Goal: Transaction & Acquisition: Purchase product/service

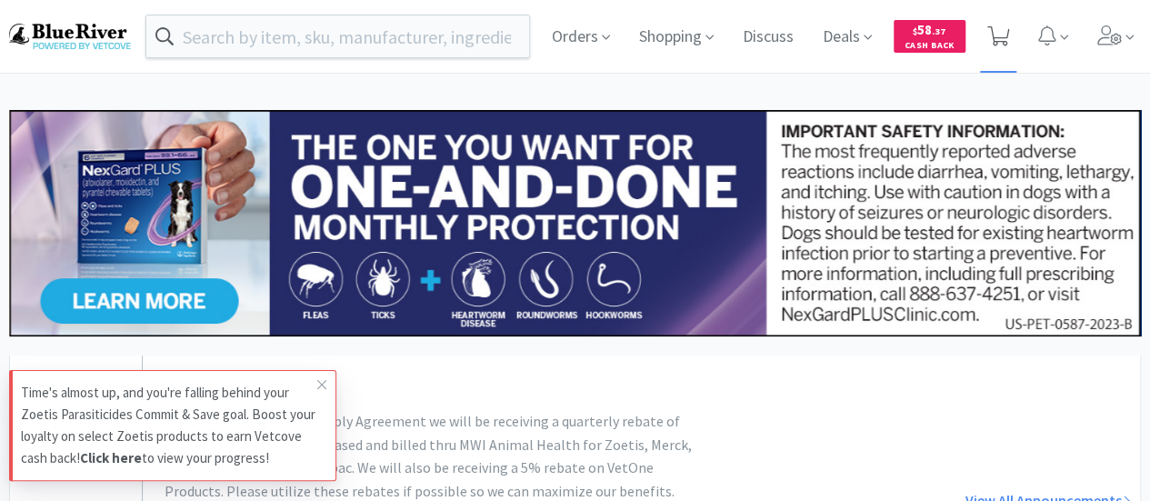
click at [991, 36] on icon at bounding box center [998, 36] width 23 height 20
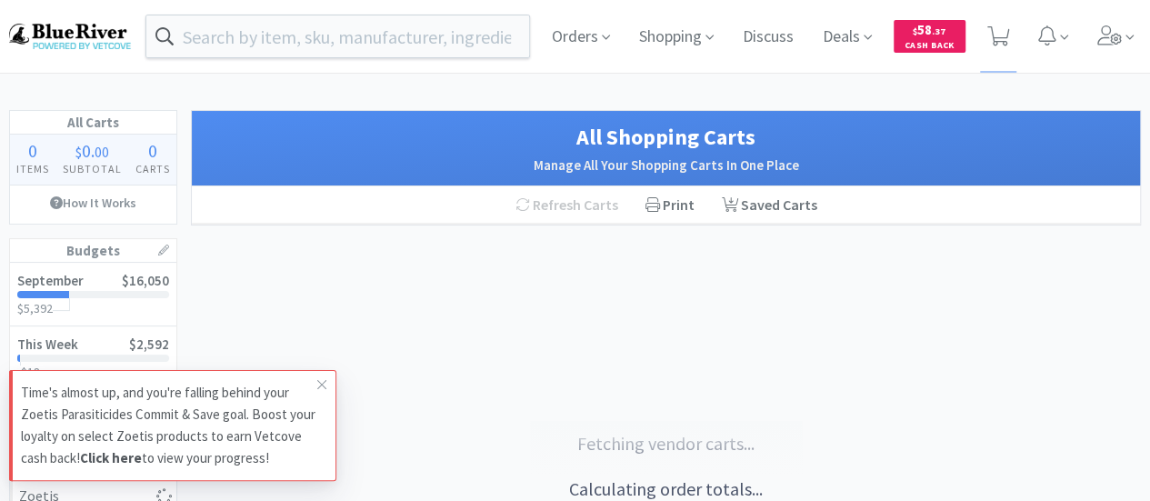
select select "1"
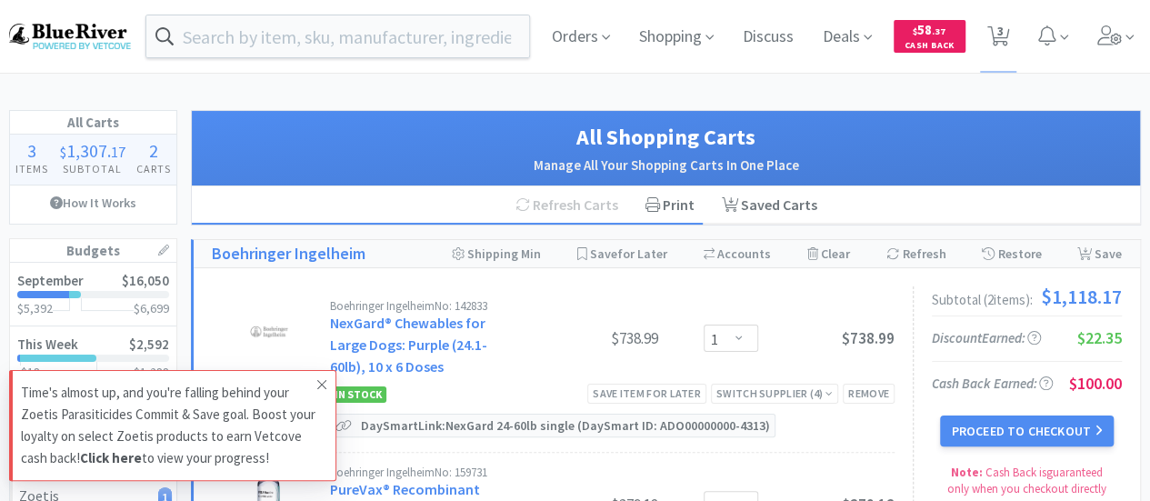
click at [320, 381] on icon at bounding box center [321, 384] width 11 height 15
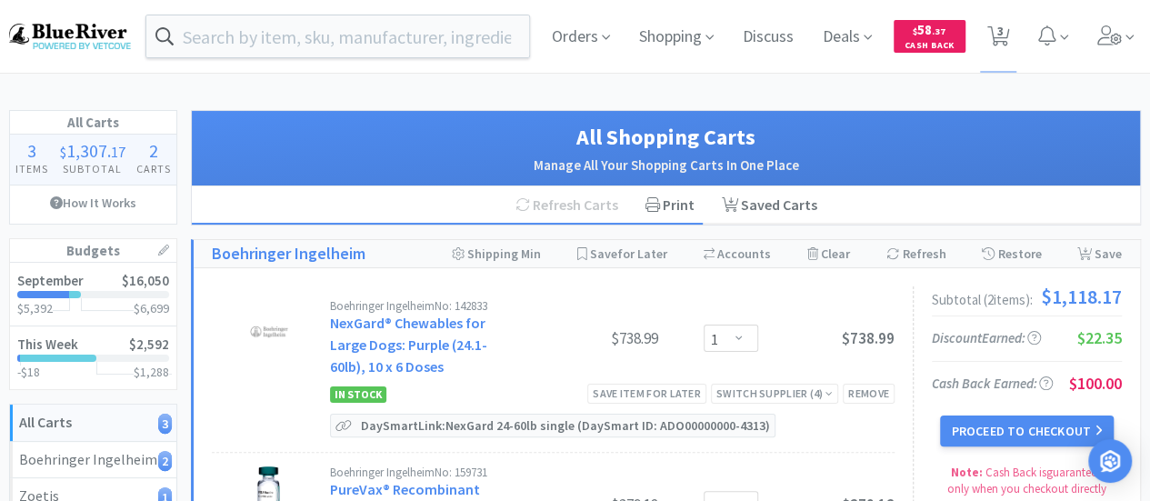
select select "1"
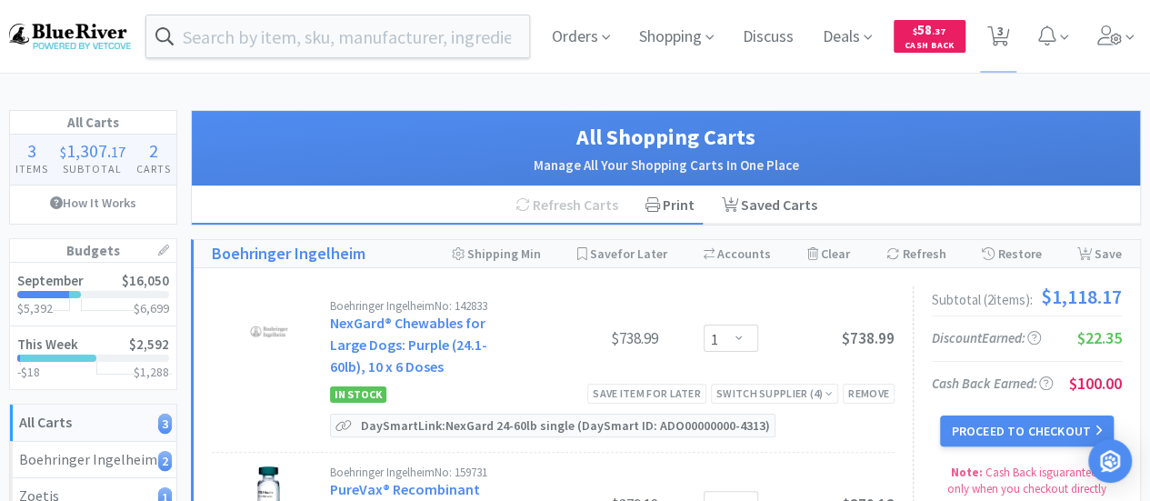
select select "5"
select select "2"
select select "1"
select select "6"
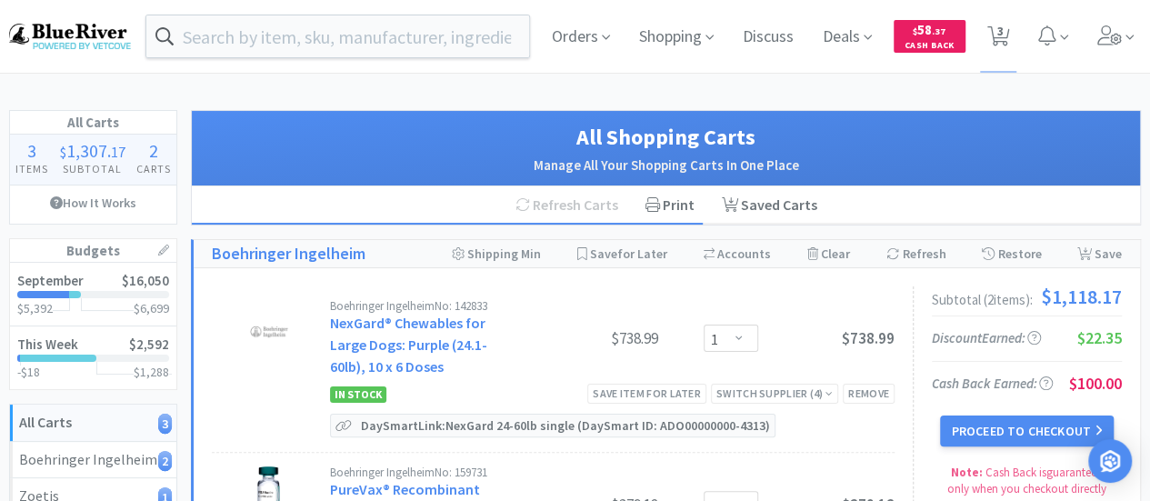
select select "3"
select select "1"
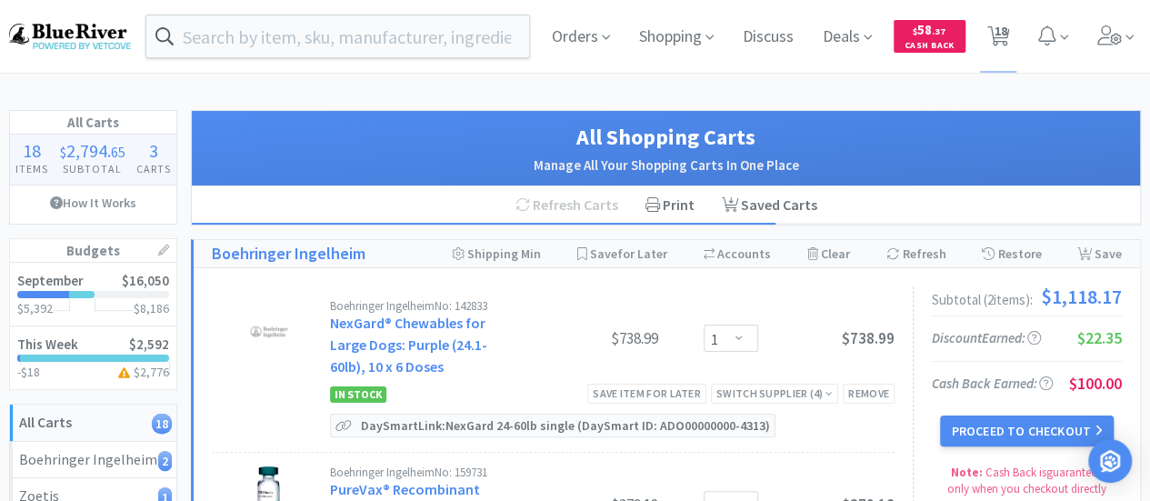
select select "3"
select select "1"
select select "2"
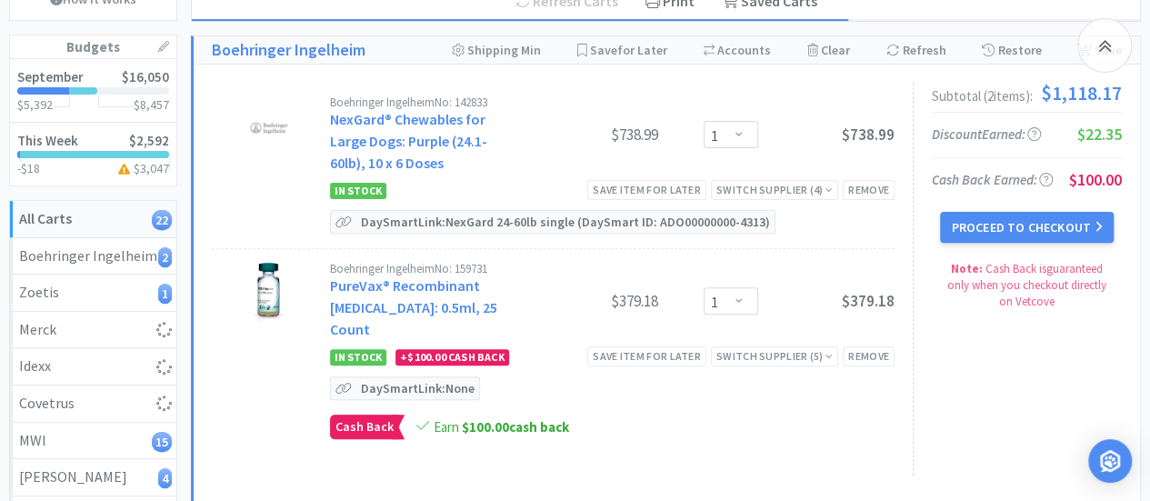
scroll to position [205, 0]
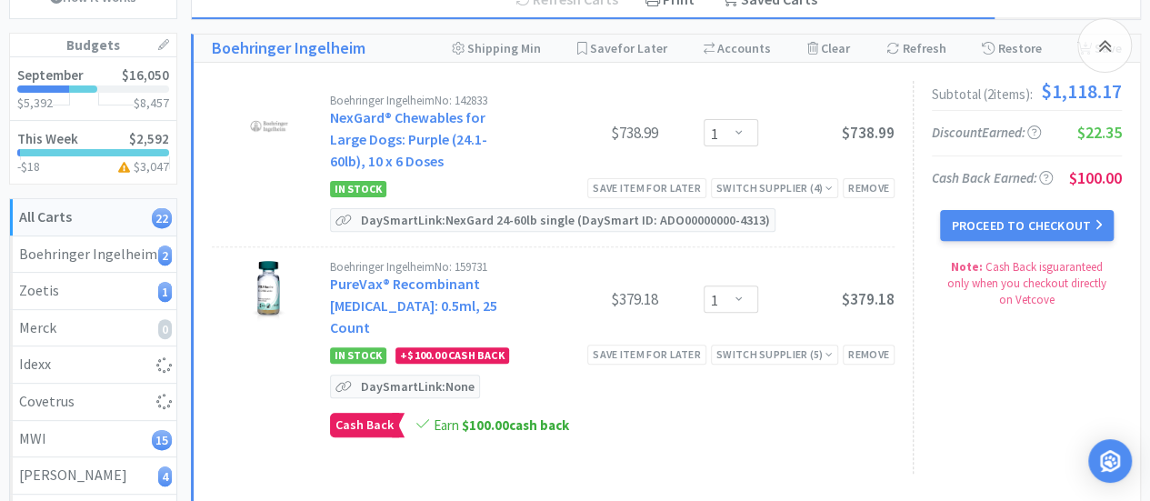
select select "6"
select select "1"
select select "2"
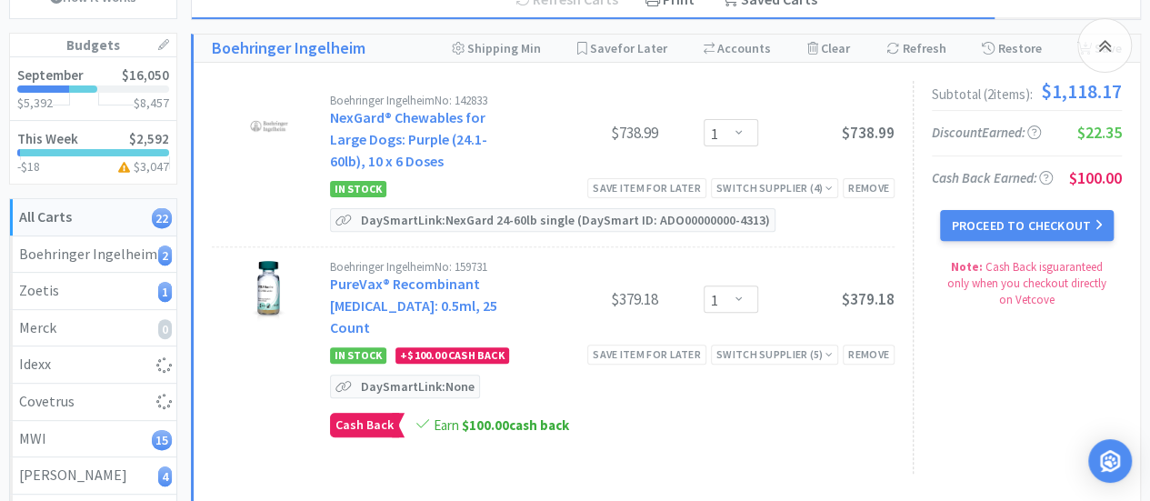
select select "1"
select select "2"
select select "3"
select select "1"
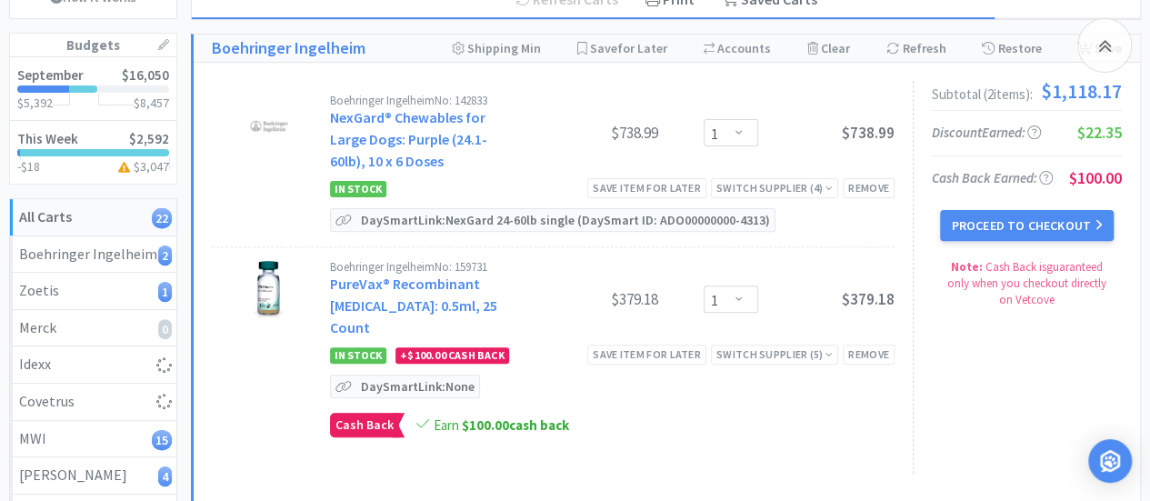
select select "1"
select select "2"
select select "1"
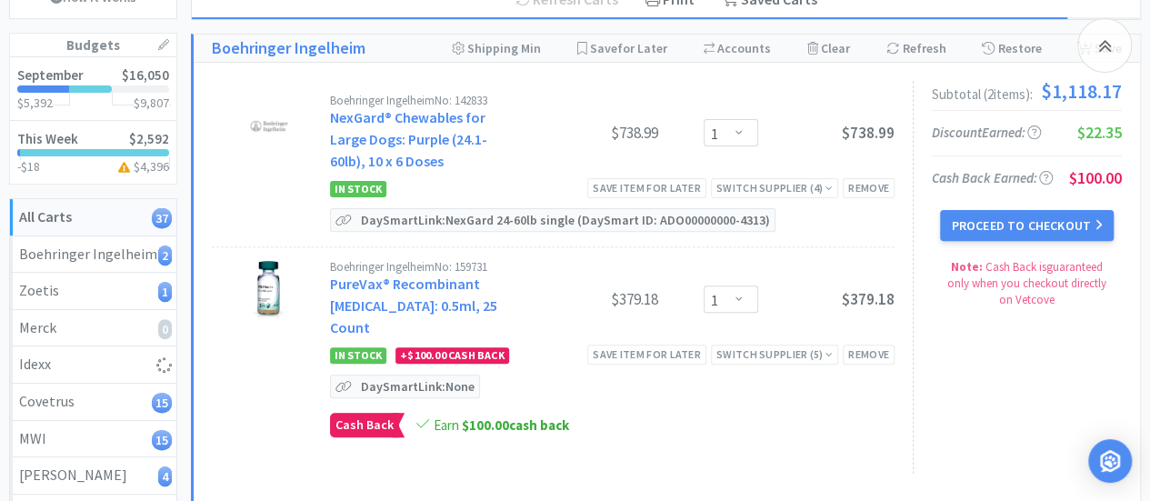
select select "1"
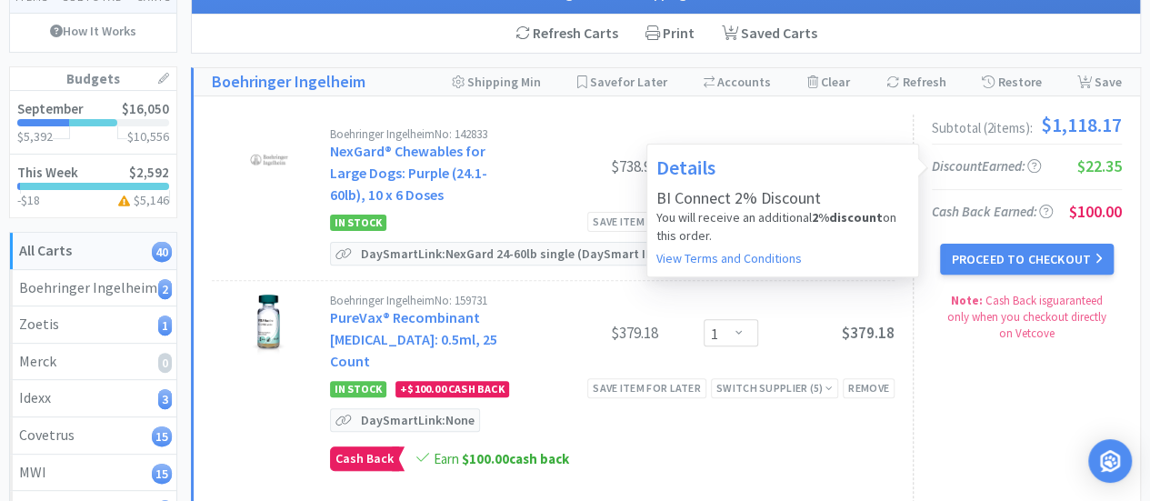
scroll to position [185, 0]
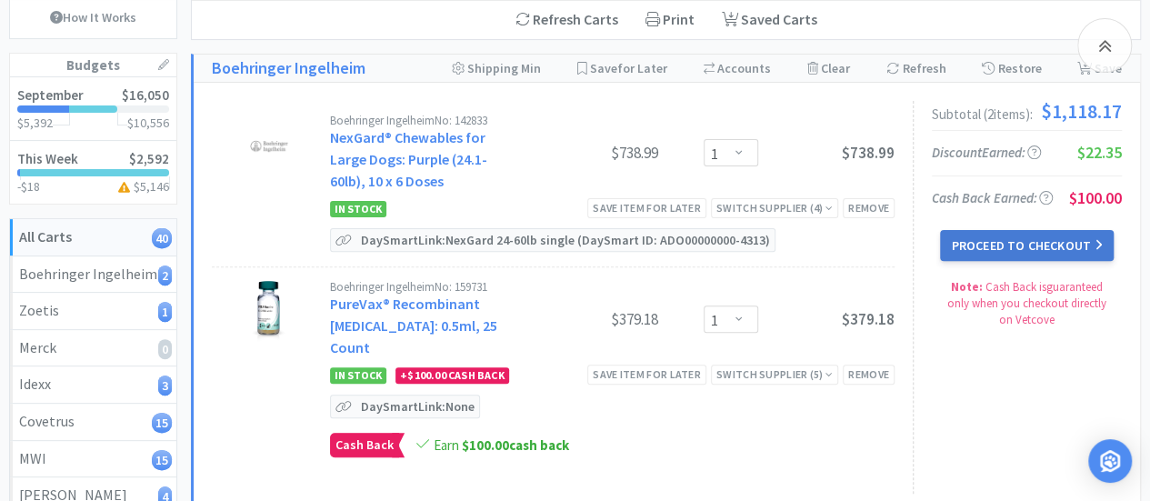
click at [1004, 248] on button "Proceed to Checkout" at bounding box center [1026, 245] width 173 height 31
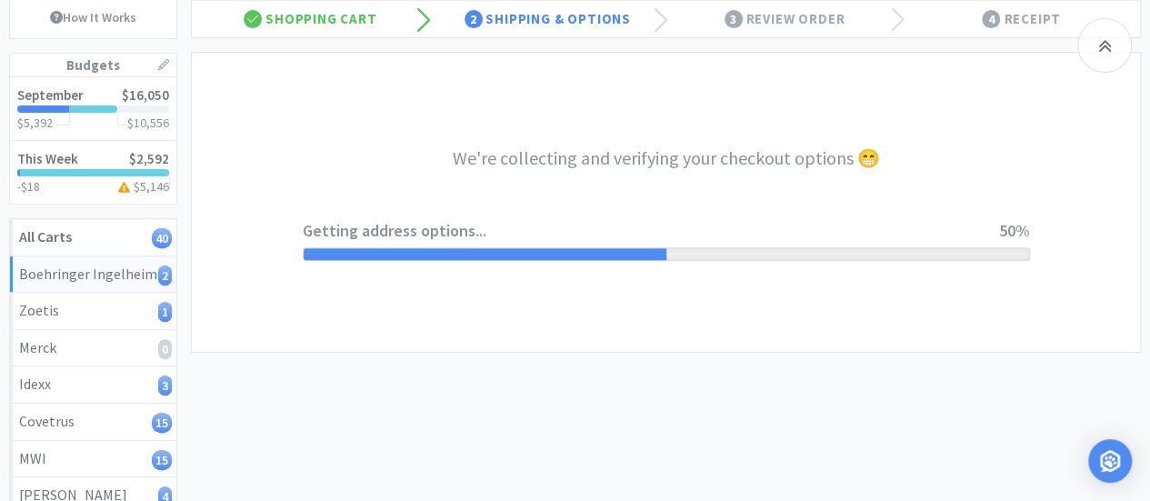
select select "invoice"
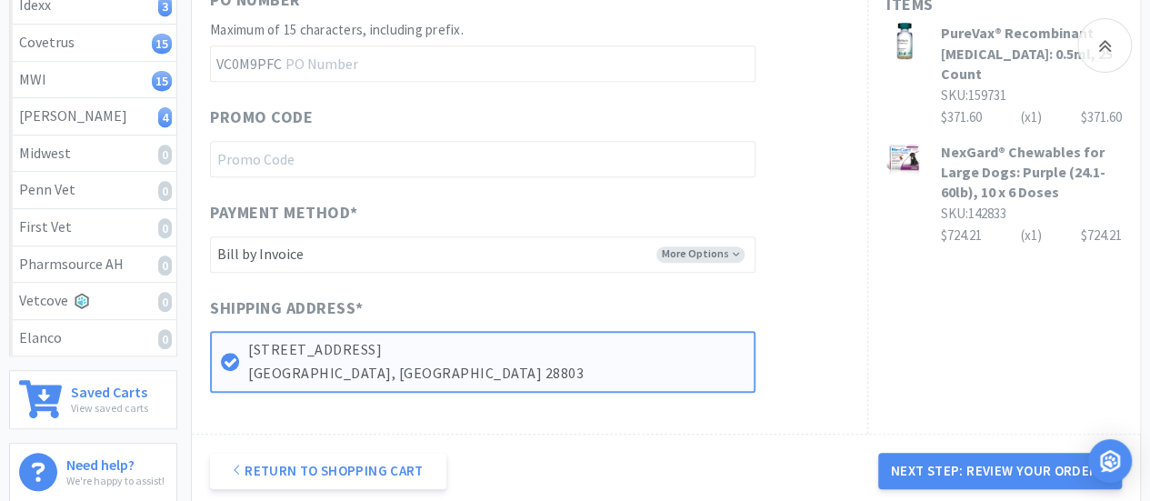
scroll to position [565, 0]
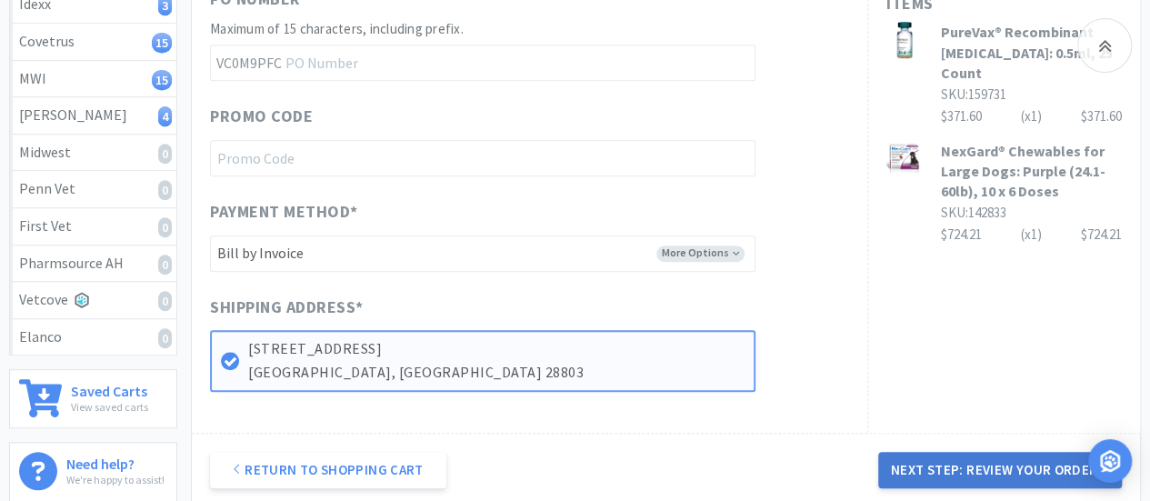
click at [978, 458] on button "Next Step: Review Your Order" at bounding box center [1000, 470] width 244 height 36
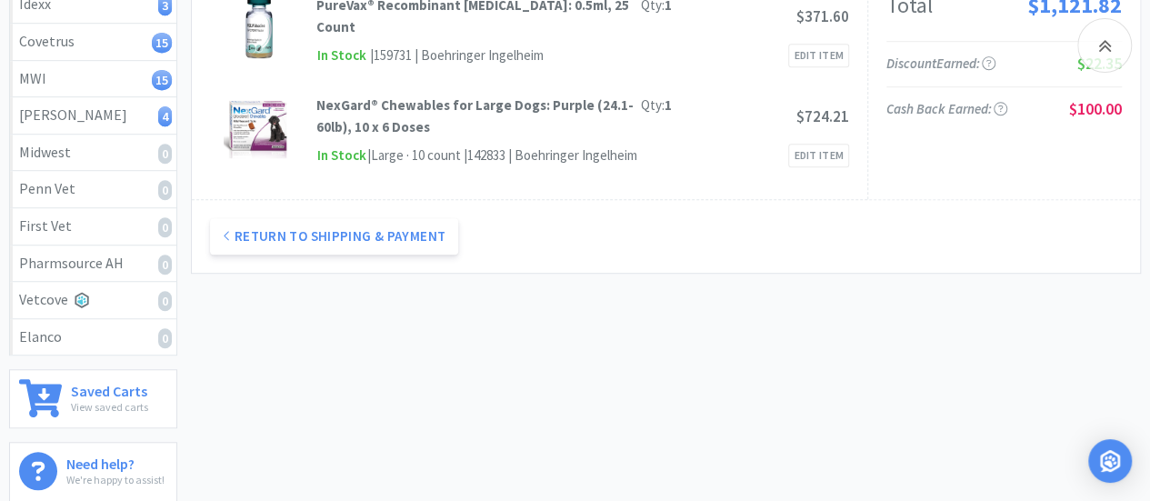
scroll to position [0, 0]
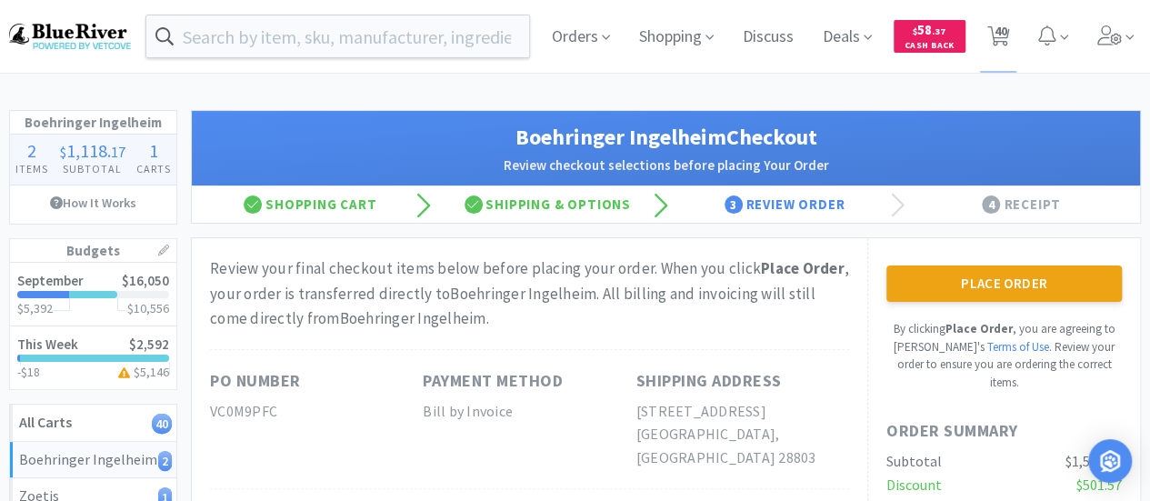
click at [1136, 212] on div "4 Receipt" at bounding box center [1021, 204] width 237 height 36
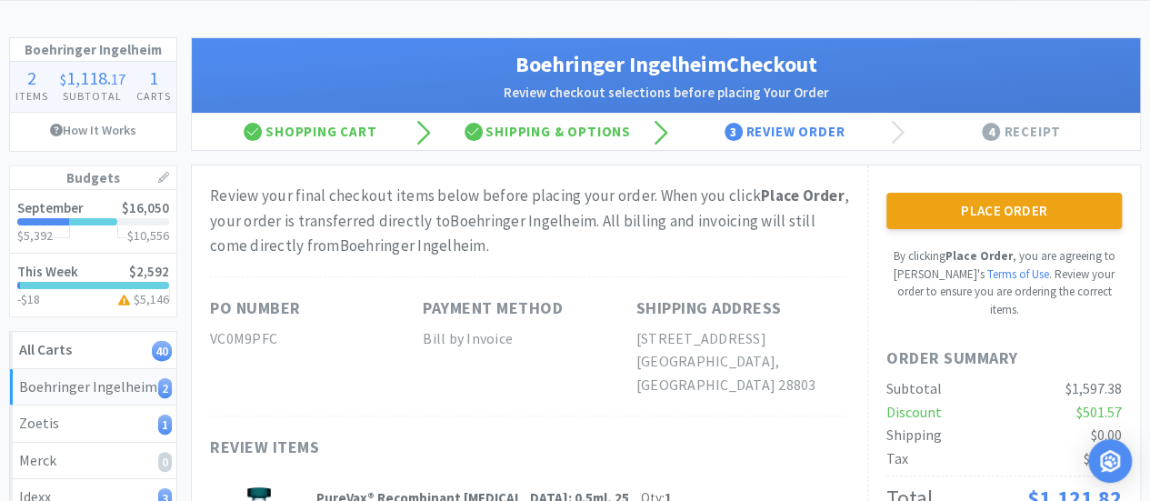
scroll to position [61, 0]
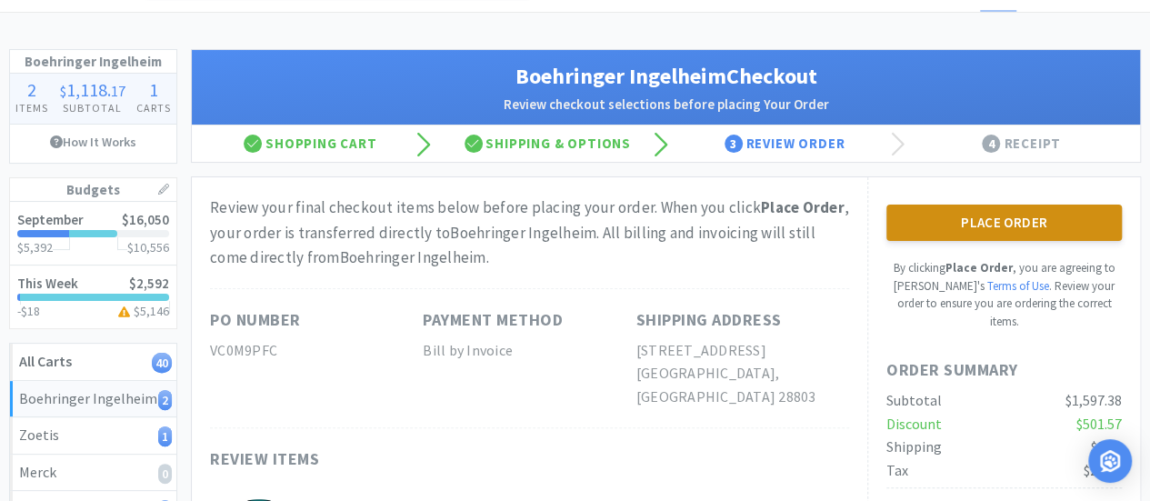
click at [1002, 222] on button "Place Order" at bounding box center [1003, 223] width 235 height 36
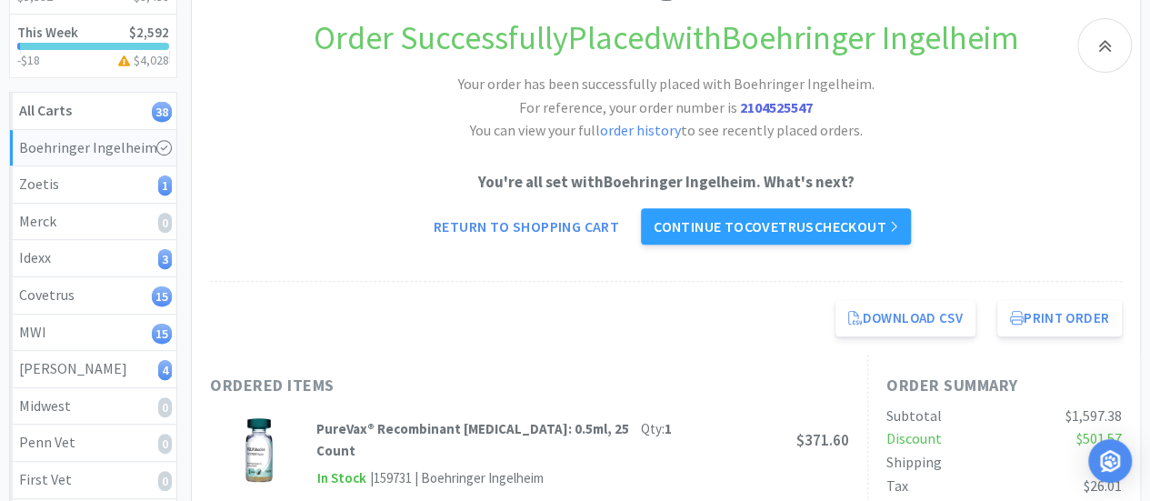
scroll to position [314, 0]
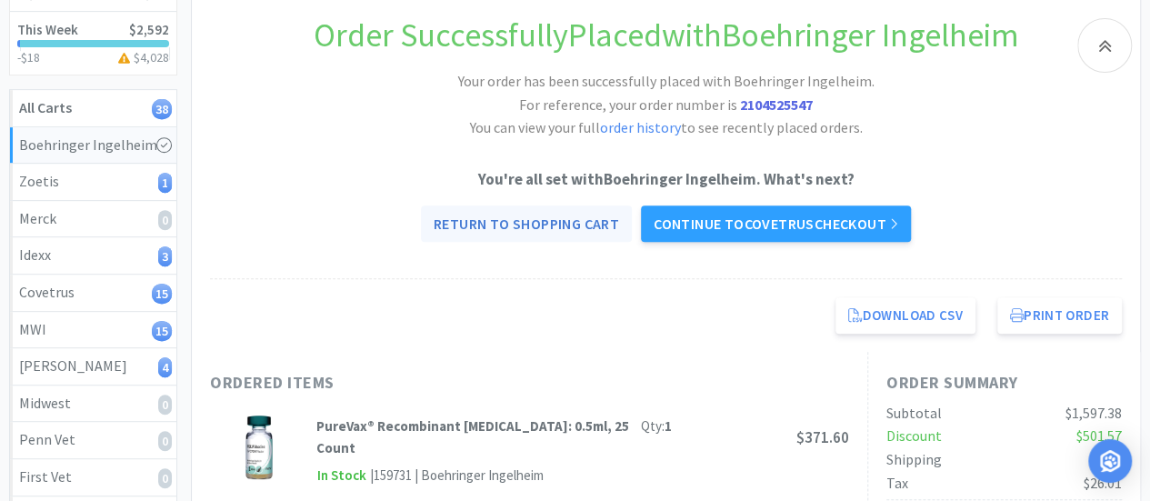
click at [484, 218] on link "Return to Shopping Cart" at bounding box center [526, 223] width 211 height 36
select select "1"
select select "6"
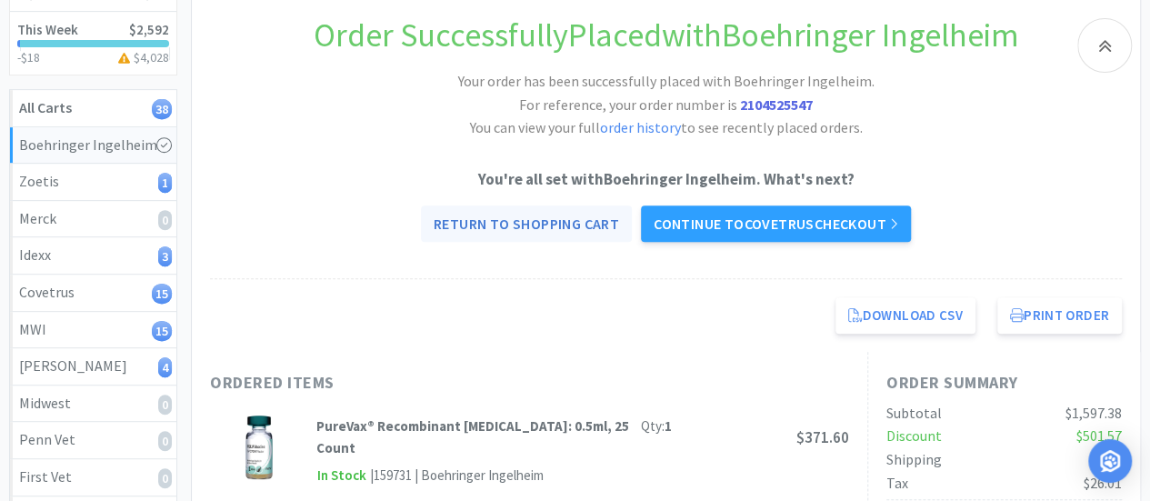
select select "1"
select select "2"
select select "1"
select select "2"
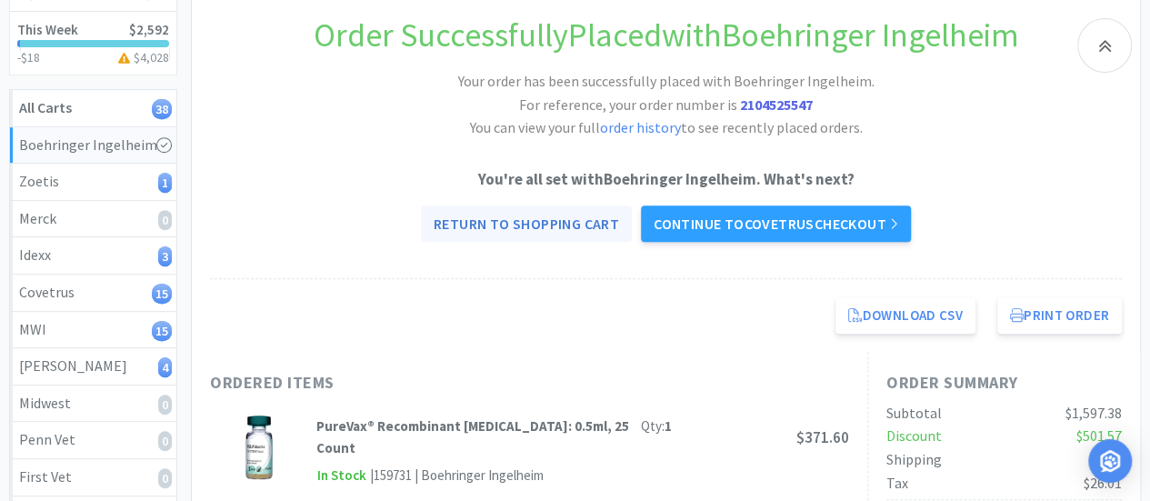
select select "2"
select select "3"
select select "1"
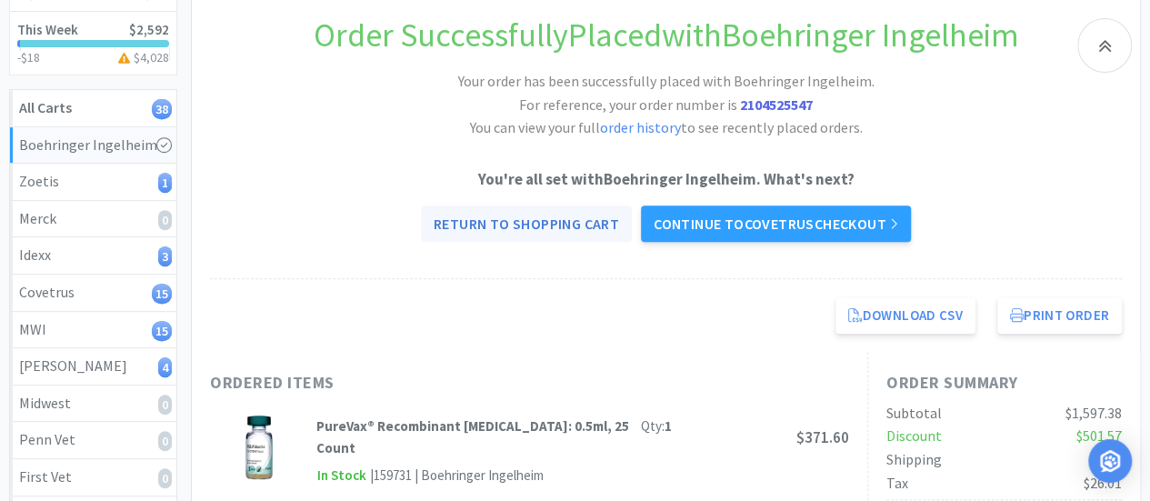
select select "2"
select select "1"
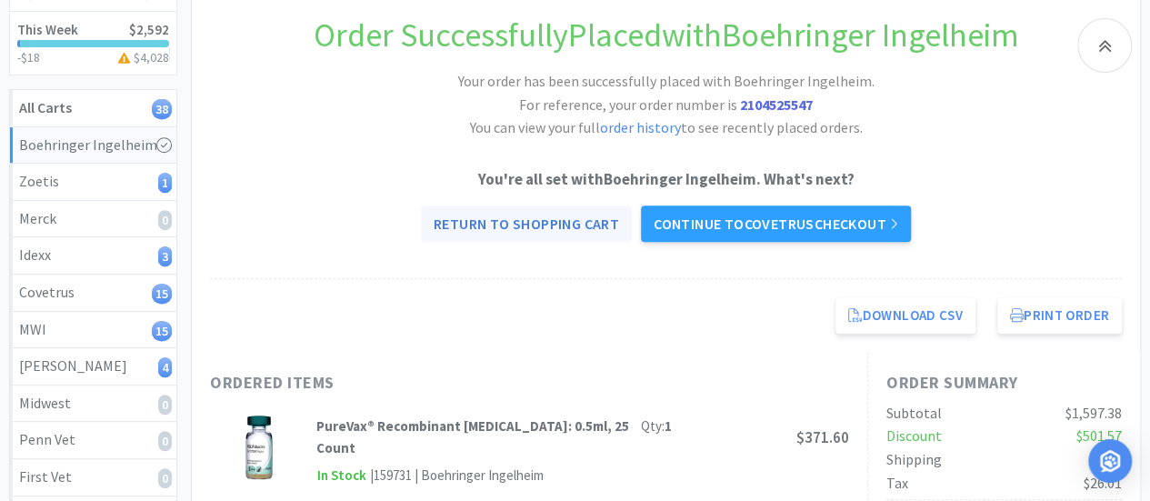
select select "1"
select select "5"
select select "2"
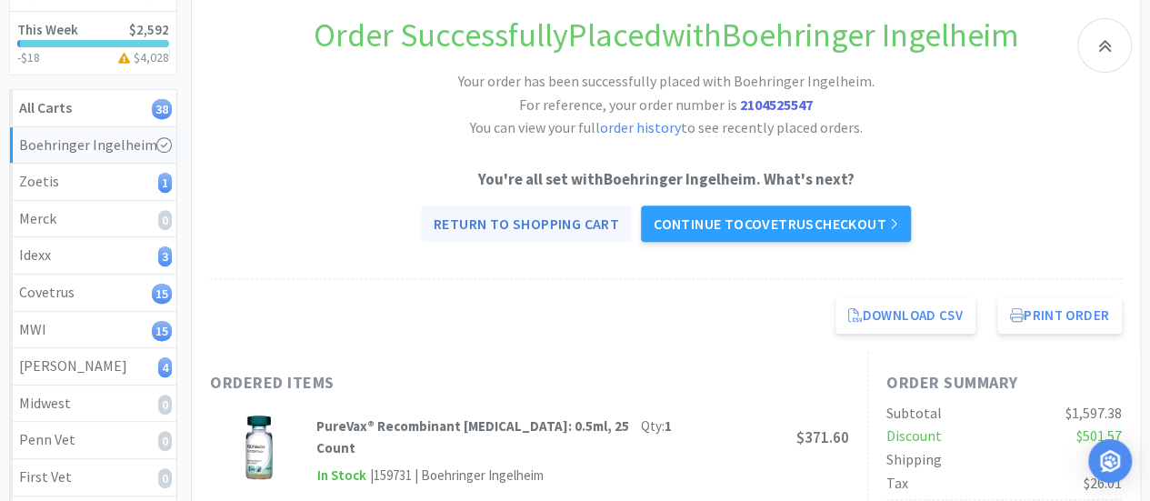
select select "1"
select select "6"
select select "3"
select select "1"
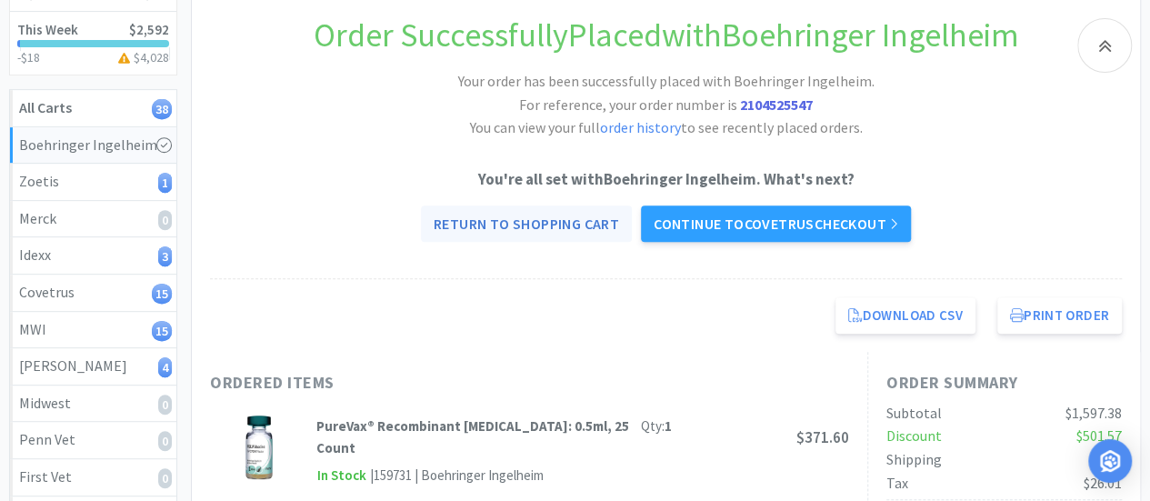
select select "1"
select select "3"
select select "1"
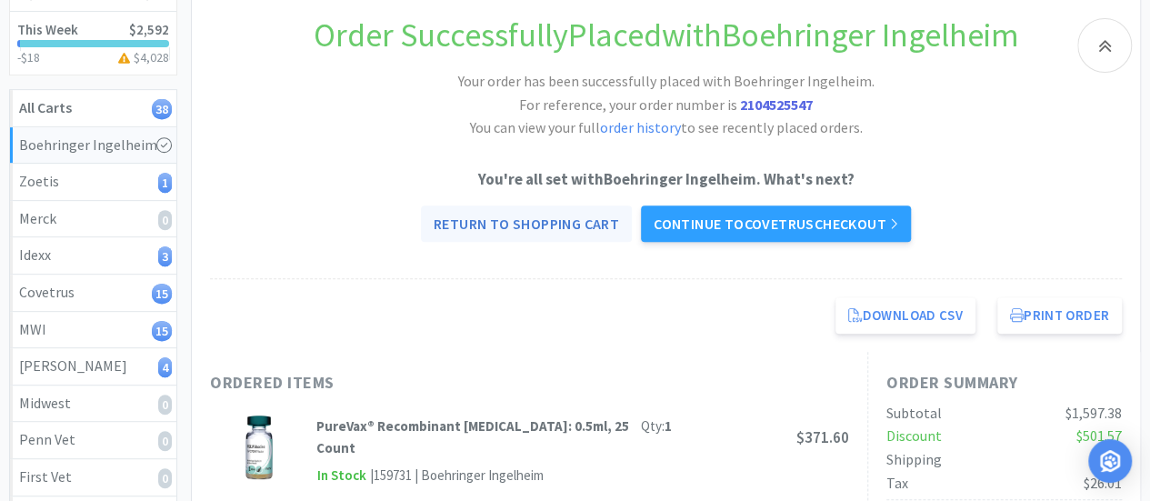
select select "2"
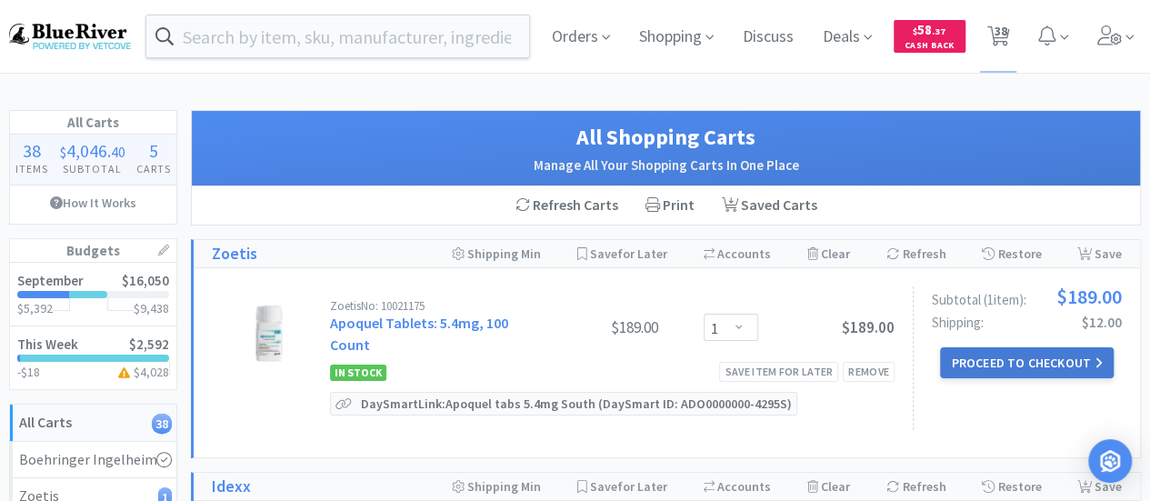
click at [1012, 363] on button "Proceed to Checkout" at bounding box center [1026, 362] width 173 height 31
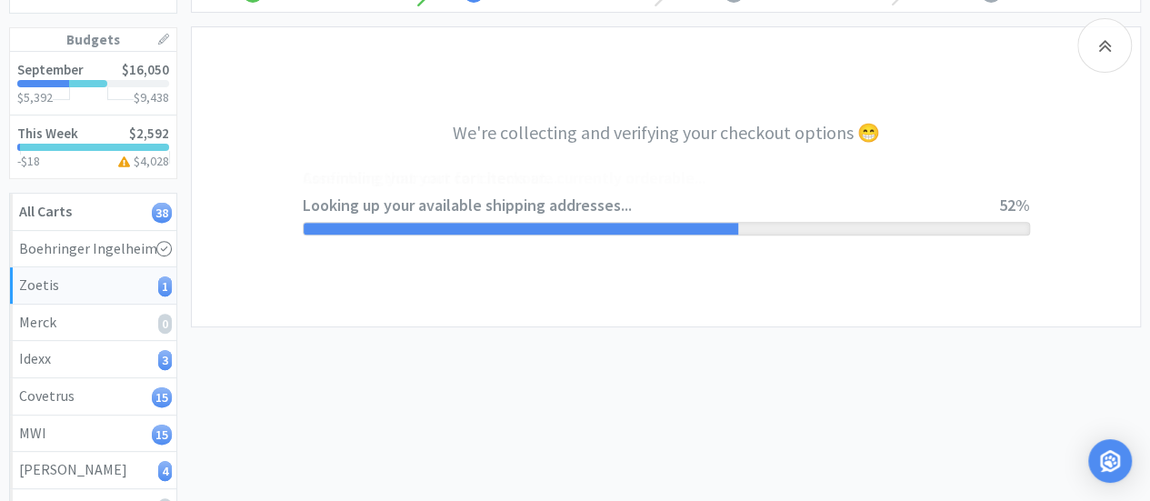
select select "invoice"
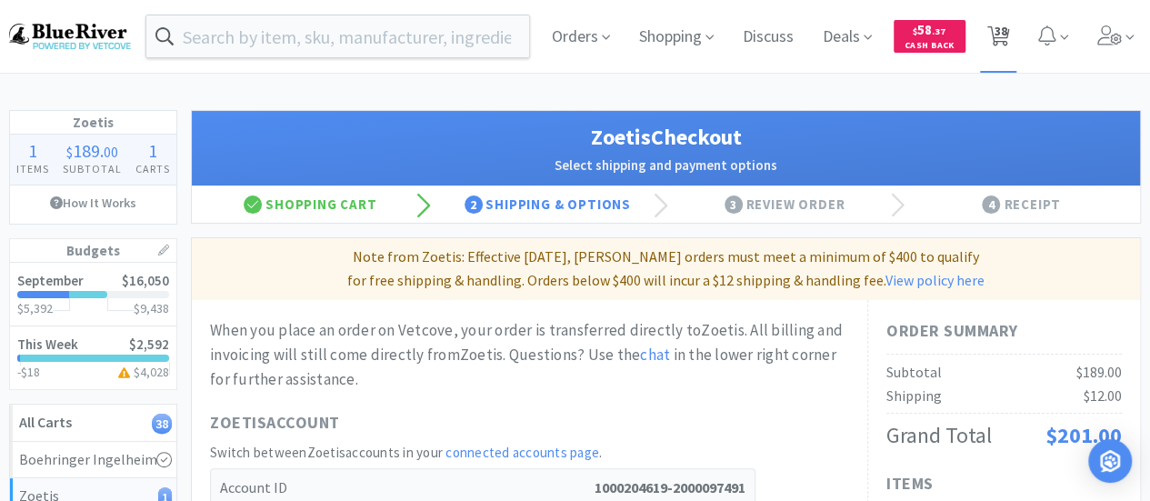
click at [993, 23] on span "38" at bounding box center [999, 31] width 13 height 73
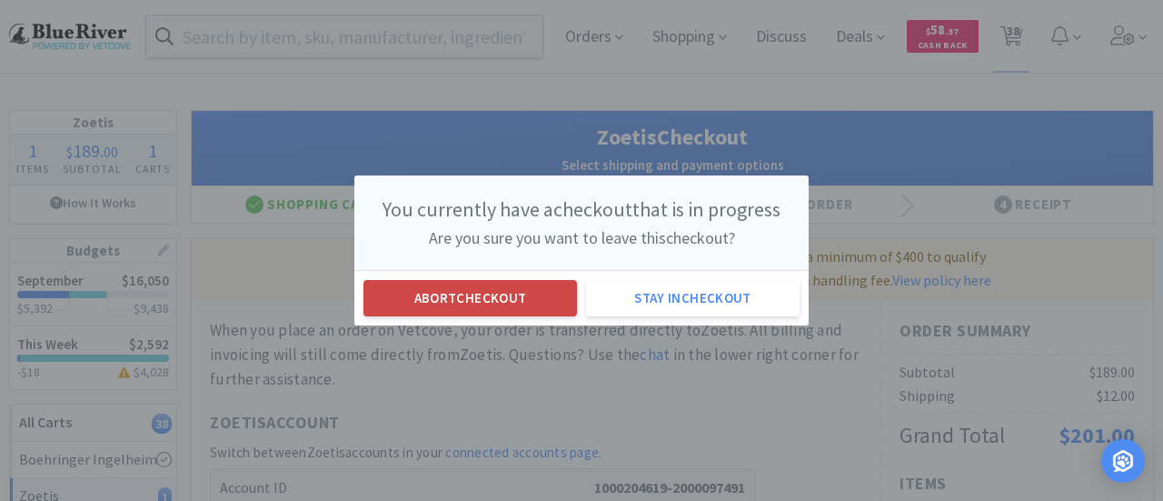
click at [434, 306] on button "Abort checkout" at bounding box center [471, 298] width 214 height 36
select select "1"
select select "6"
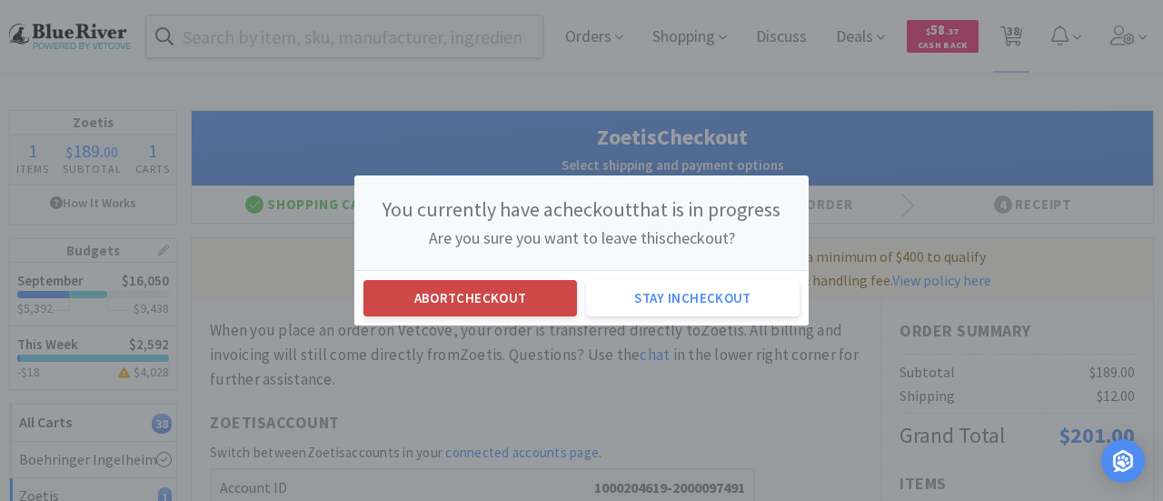
select select "1"
select select "2"
select select "1"
select select "2"
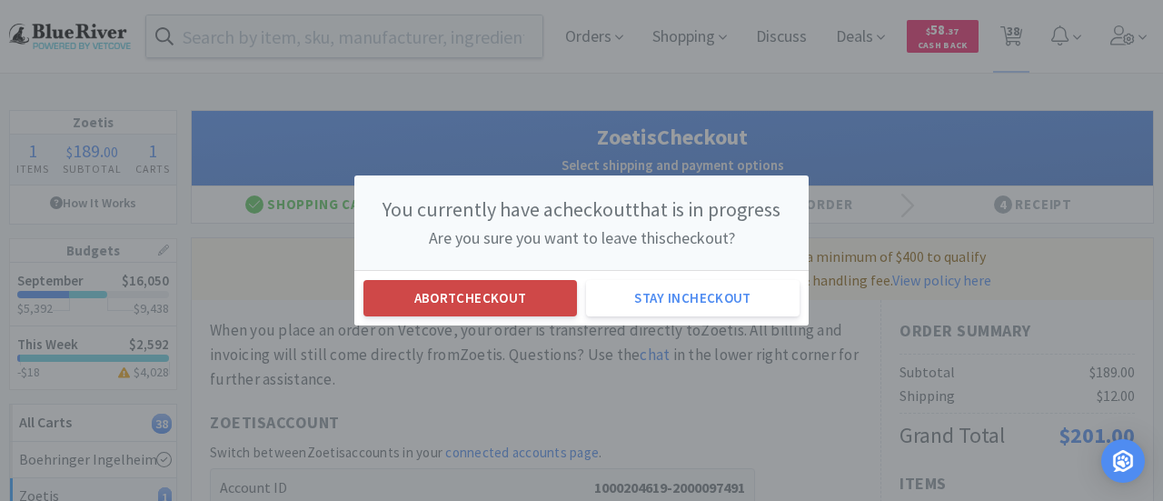
select select "2"
select select "3"
select select "1"
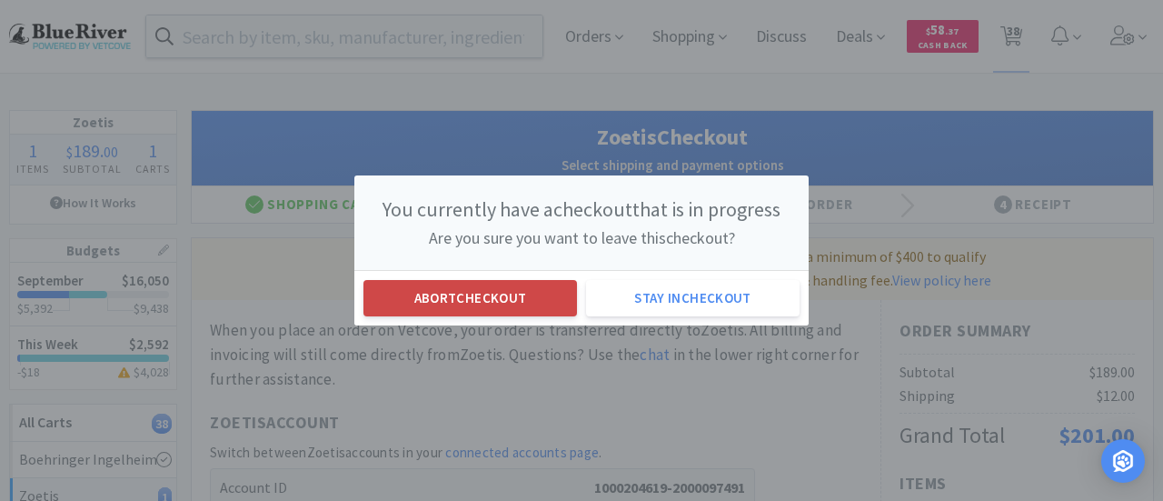
select select "2"
select select "1"
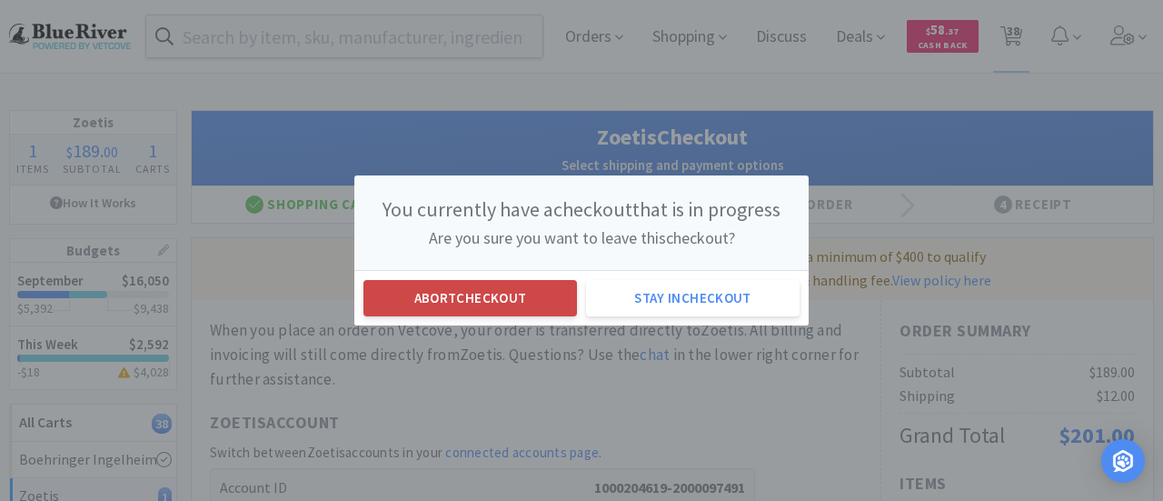
select select "1"
select select "5"
select select "2"
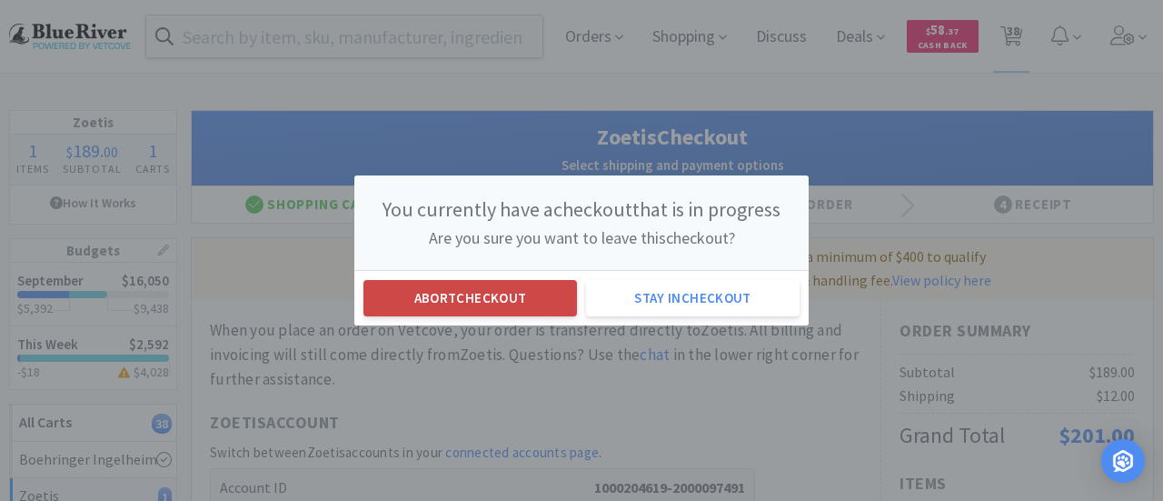
select select "1"
select select "6"
select select "3"
select select "1"
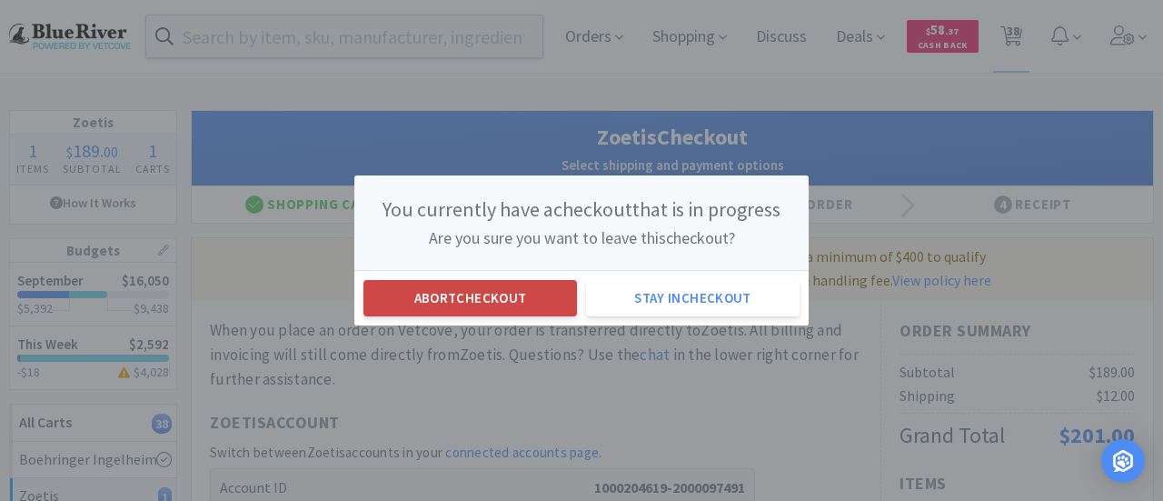
select select "1"
select select "3"
select select "1"
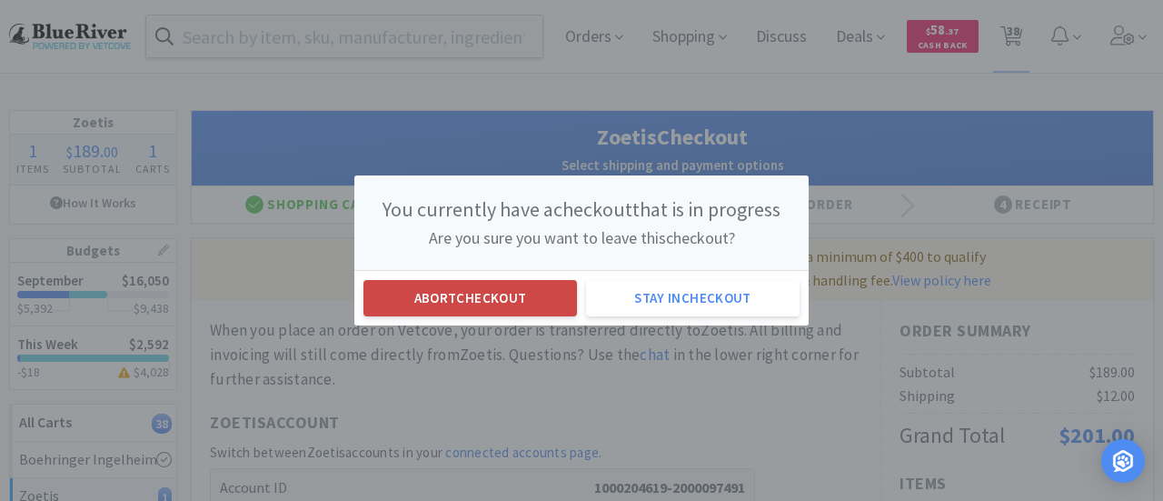
select select "2"
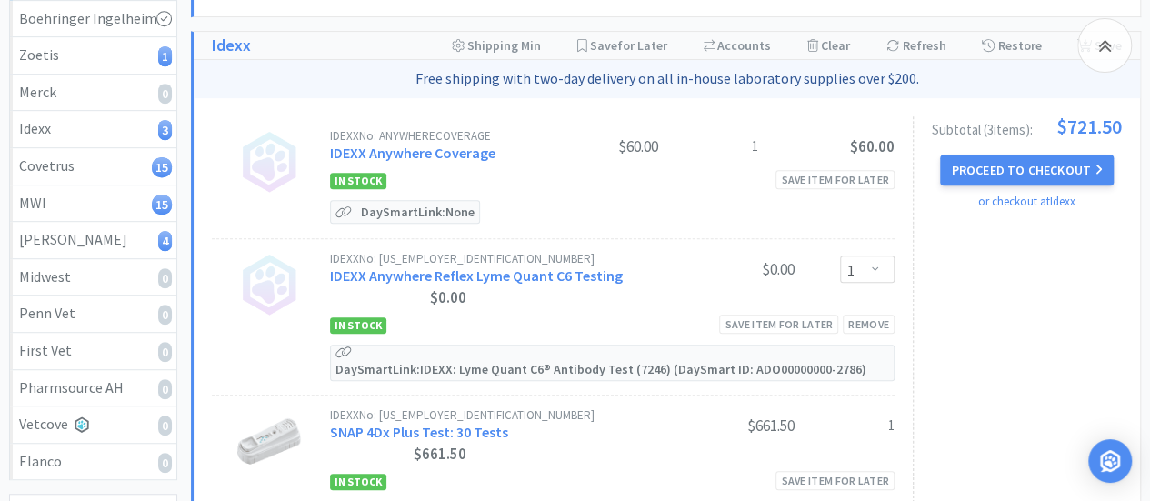
scroll to position [445, 0]
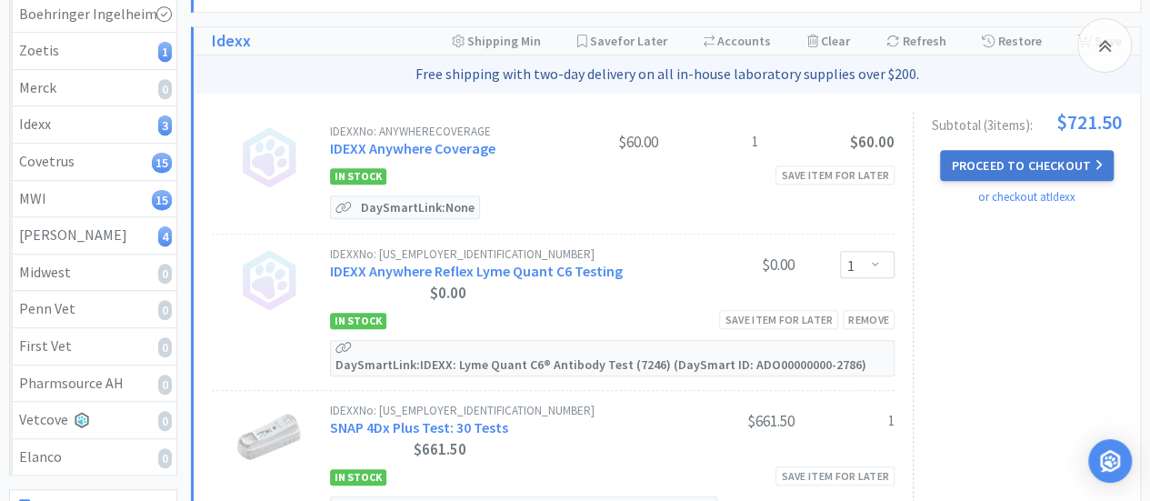
click at [1017, 168] on button "Proceed to Checkout" at bounding box center [1026, 165] width 173 height 31
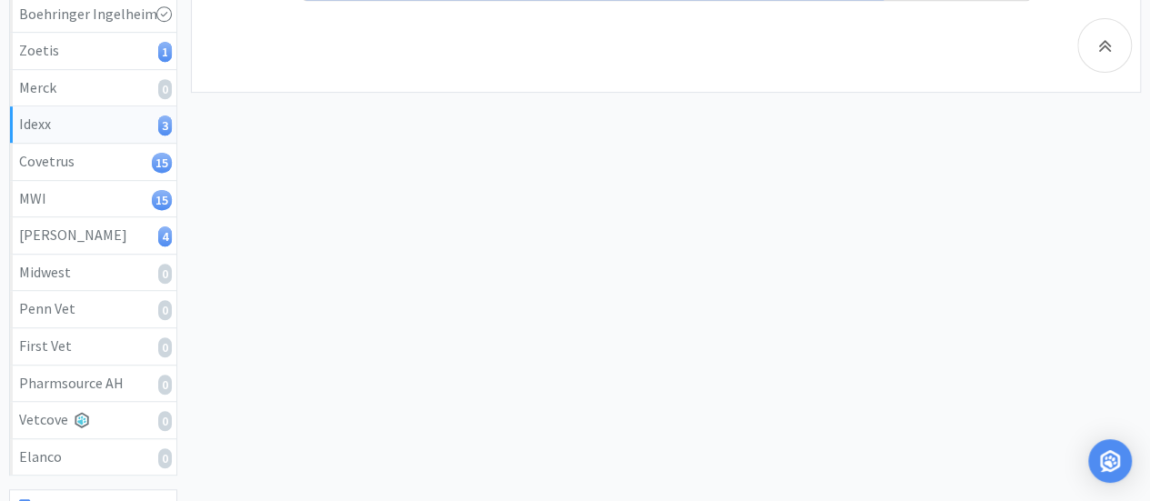
select select "904"
select select "003"
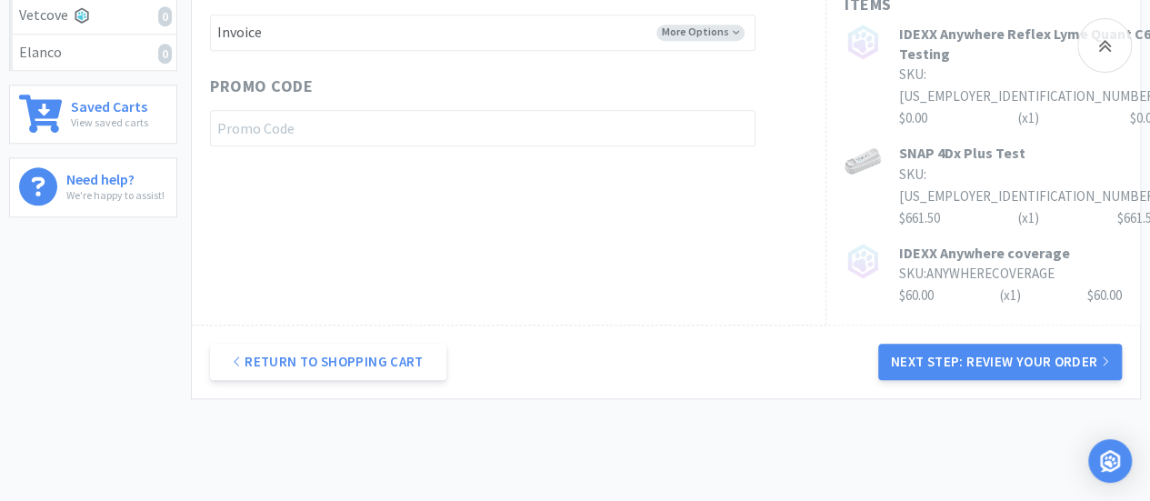
scroll to position [864, 0]
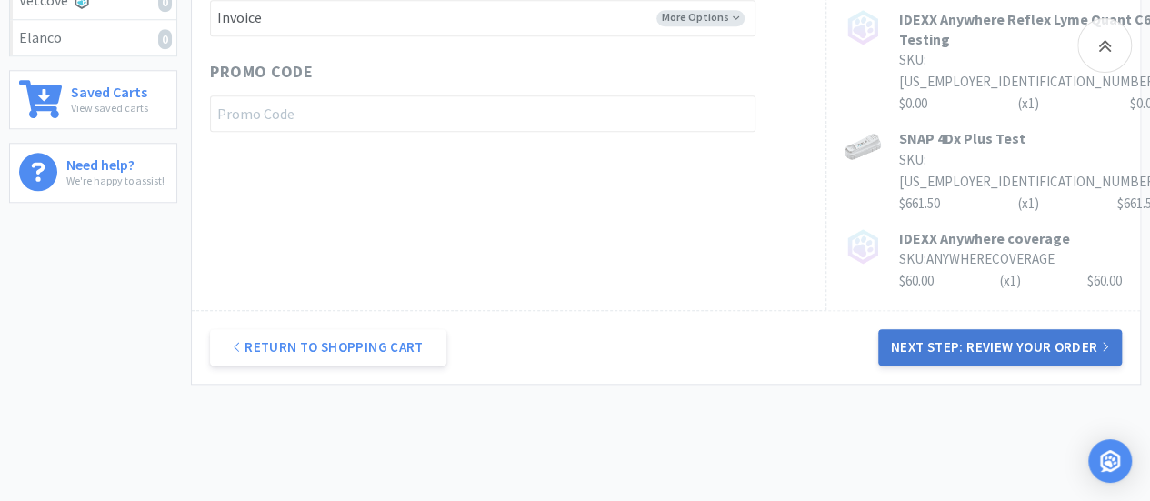
click at [986, 329] on button "Next Step: Review Your Order" at bounding box center [1000, 347] width 244 height 36
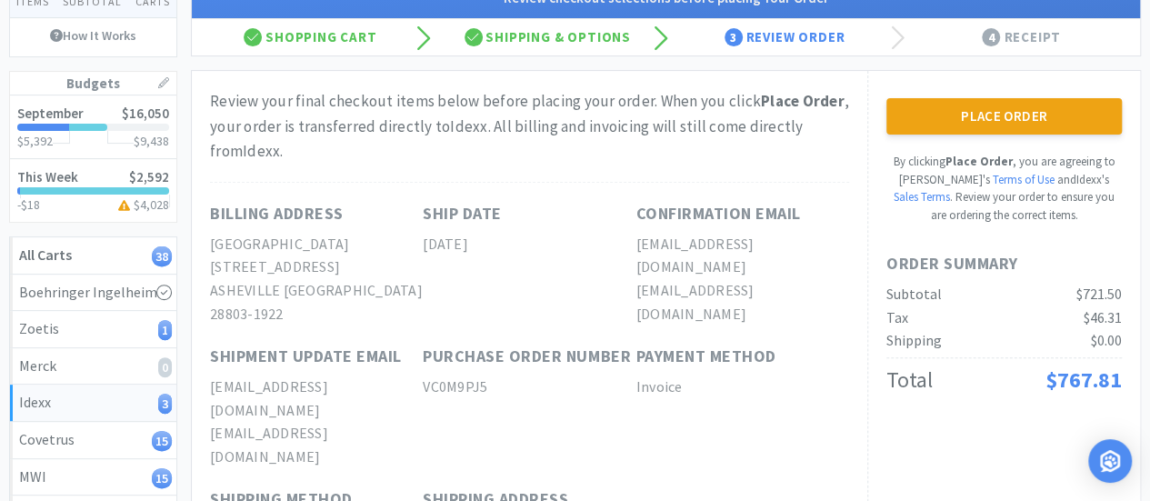
scroll to position [166, 0]
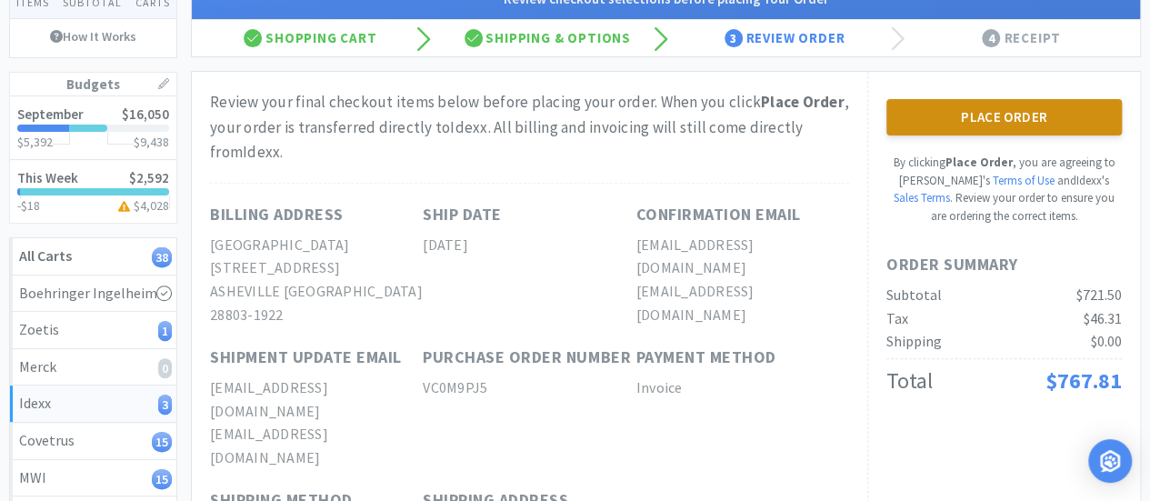
click at [996, 111] on button "Place Order" at bounding box center [1003, 117] width 235 height 36
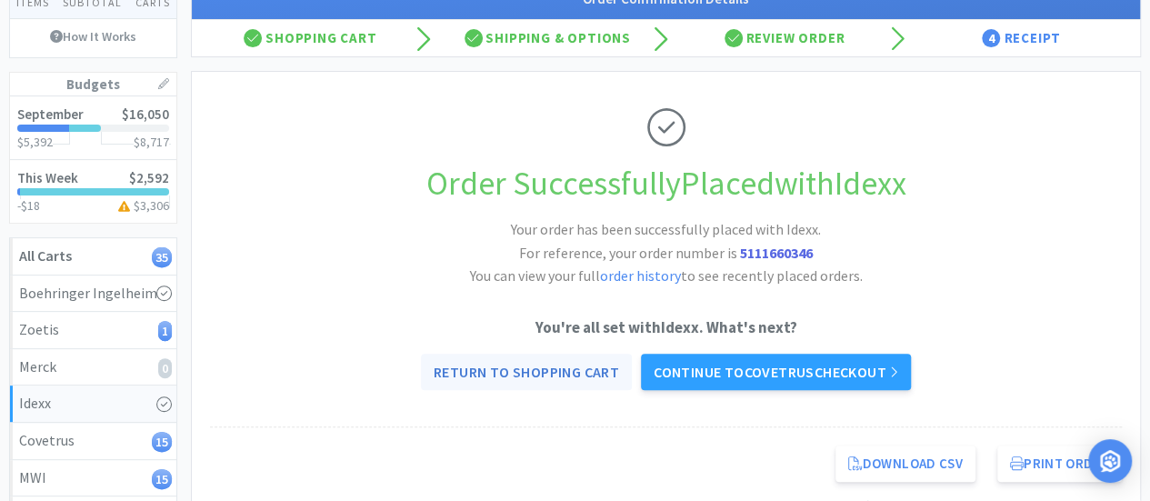
click at [551, 363] on link "Return to Shopping Cart" at bounding box center [526, 372] width 211 height 36
select select "1"
select select "6"
select select "1"
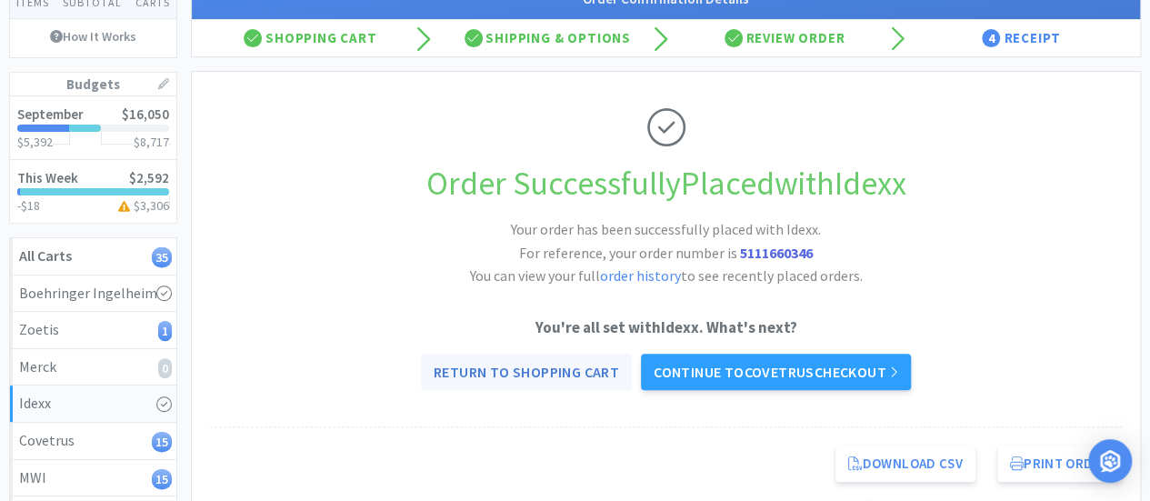
select select "1"
select select "2"
select select "1"
select select "2"
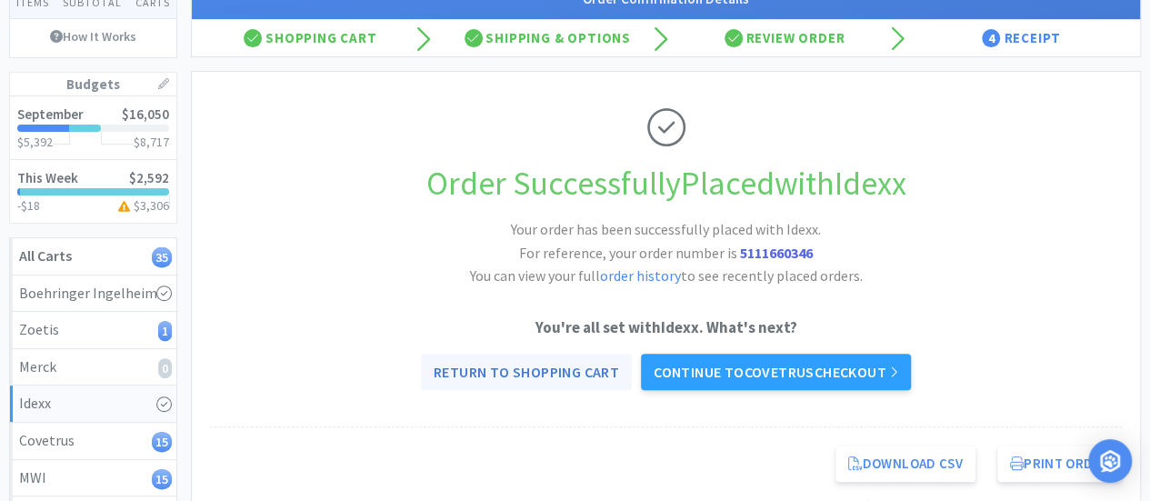
select select "3"
select select "1"
select select "2"
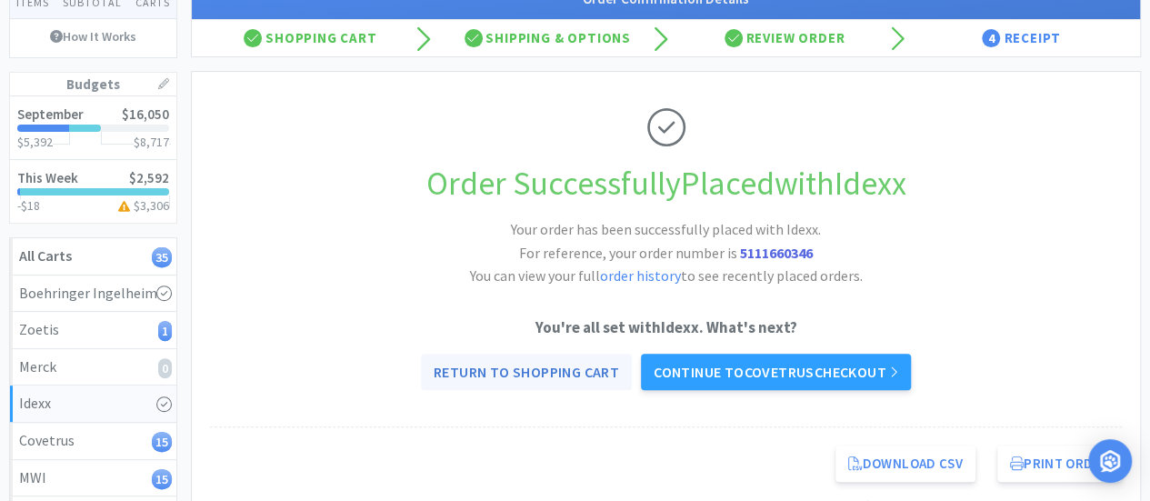
select select "1"
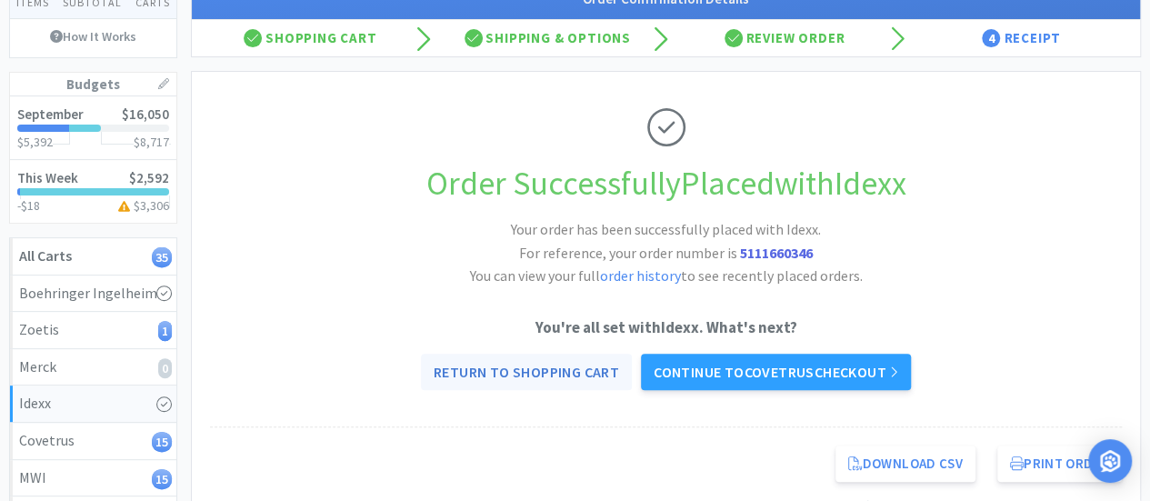
select select "1"
select select "5"
select select "2"
select select "1"
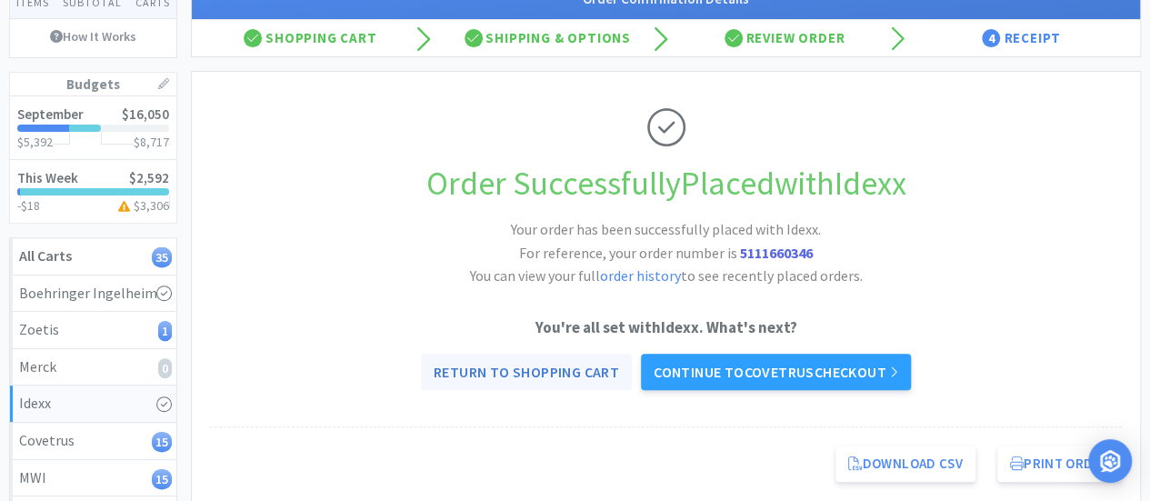
select select "1"
select select "6"
select select "3"
select select "1"
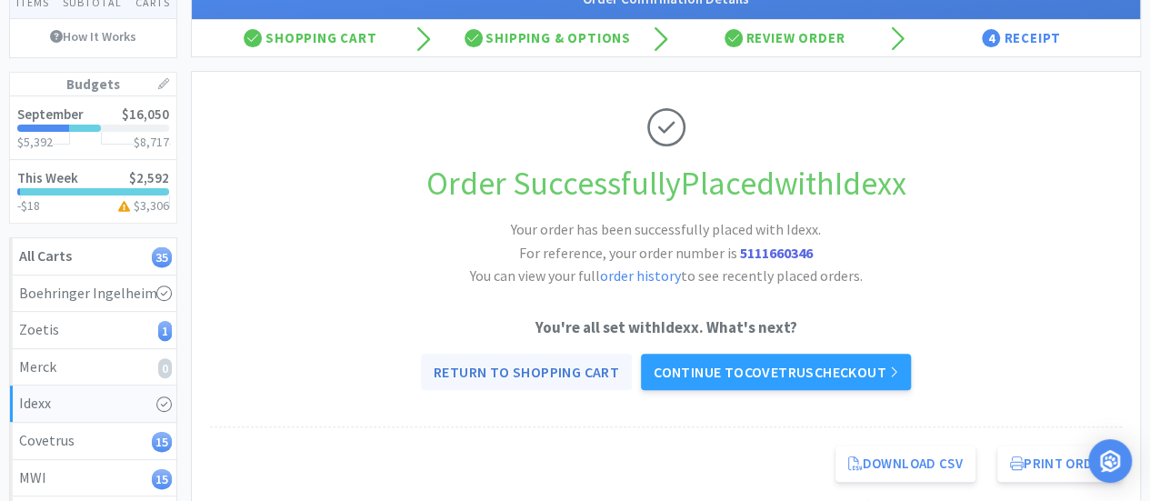
select select "1"
select select "3"
select select "1"
select select "2"
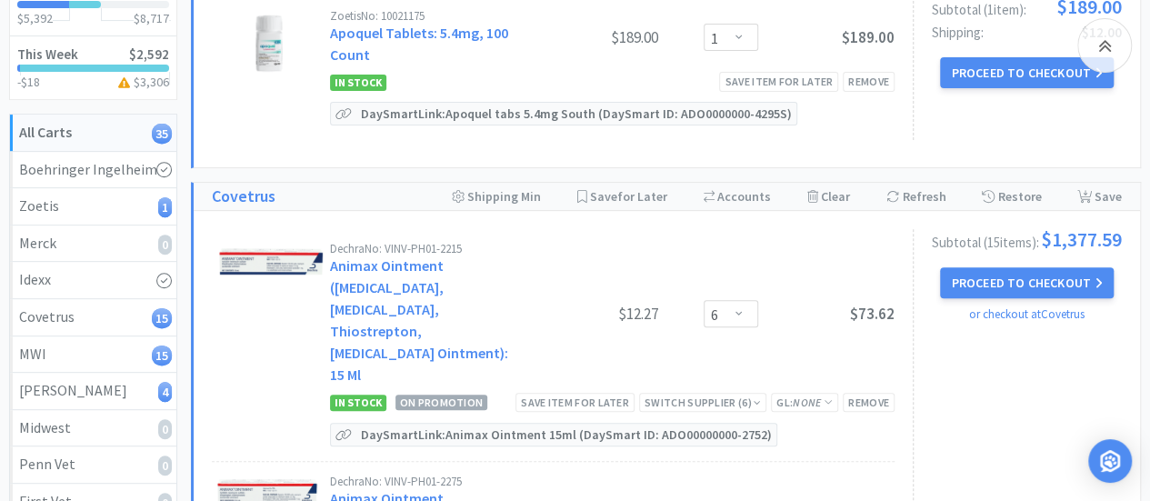
scroll to position [292, 0]
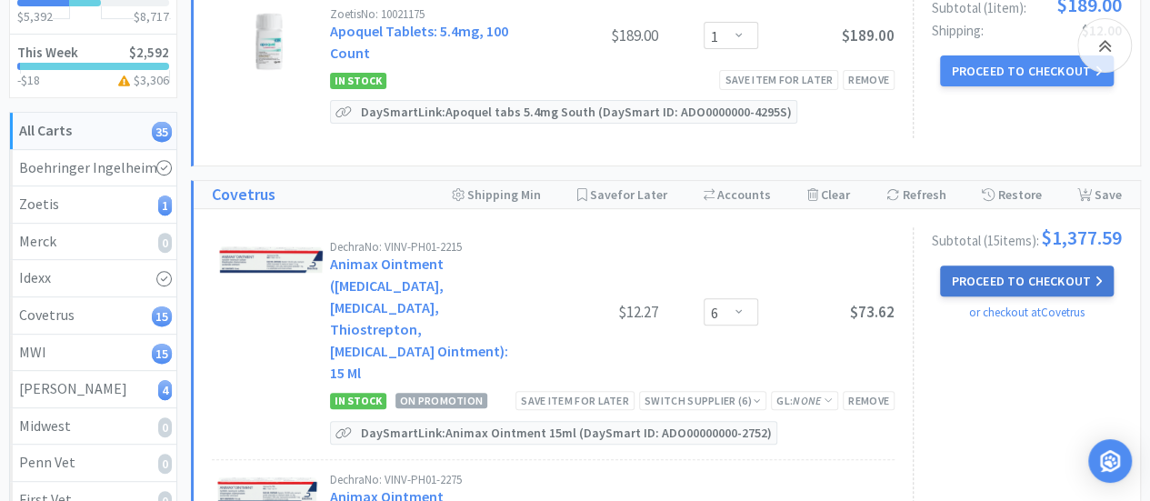
click at [1033, 290] on button "Proceed to Checkout" at bounding box center [1026, 280] width 173 height 31
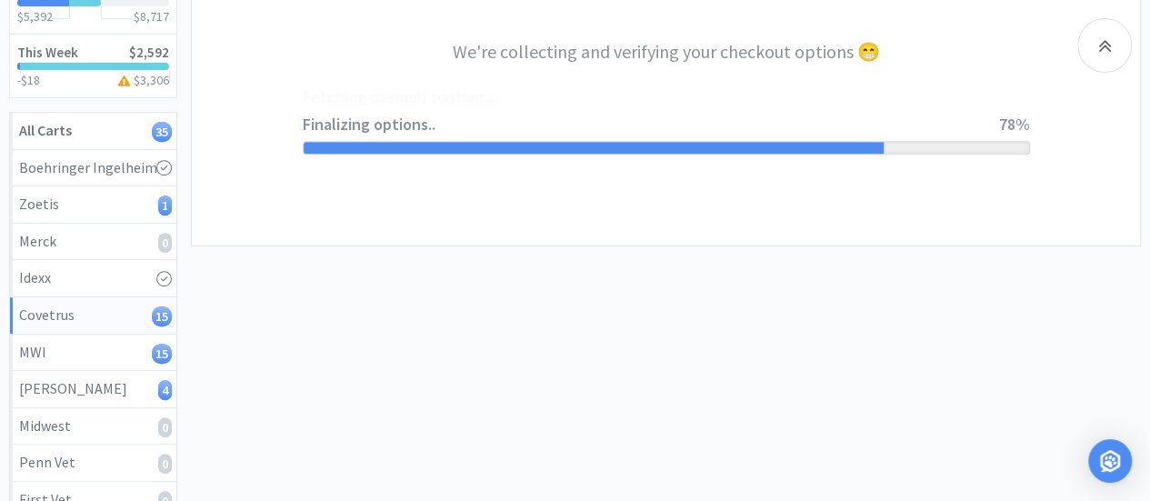
select select "ACCOUNT"
select select "cvt-standard-net"
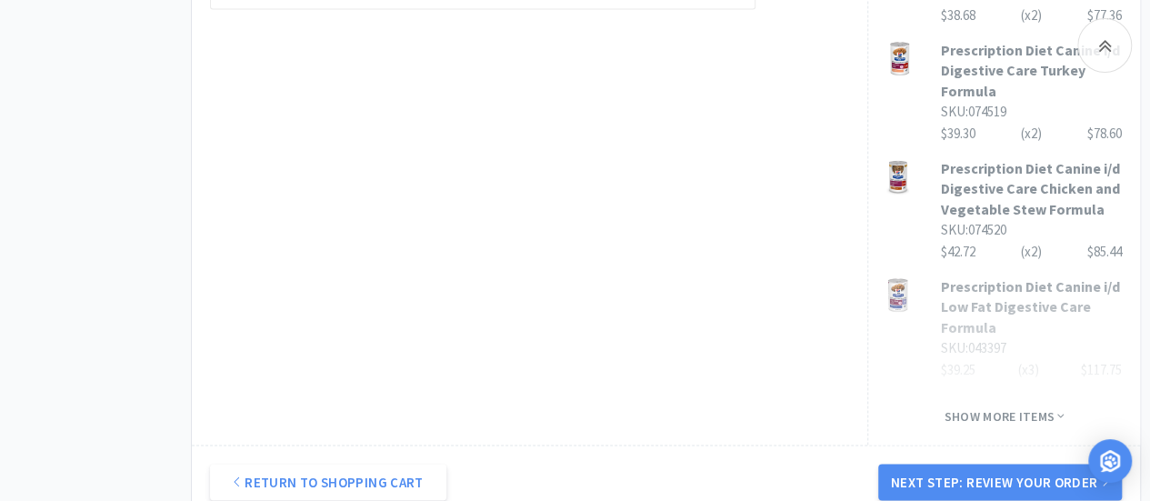
scroll to position [1478, 0]
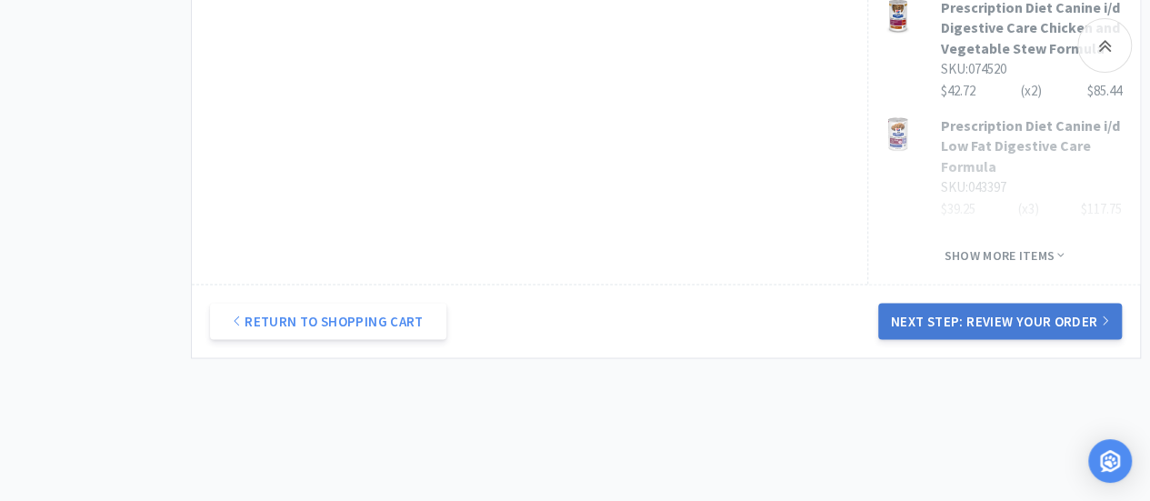
click at [1033, 303] on button "Next Step: Review Your Order" at bounding box center [1000, 321] width 244 height 36
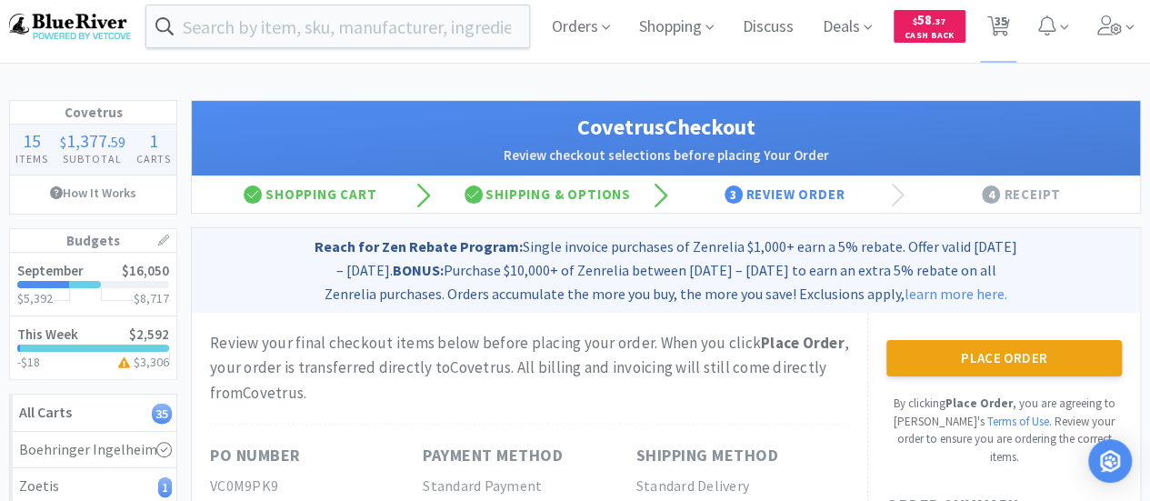
scroll to position [0, 0]
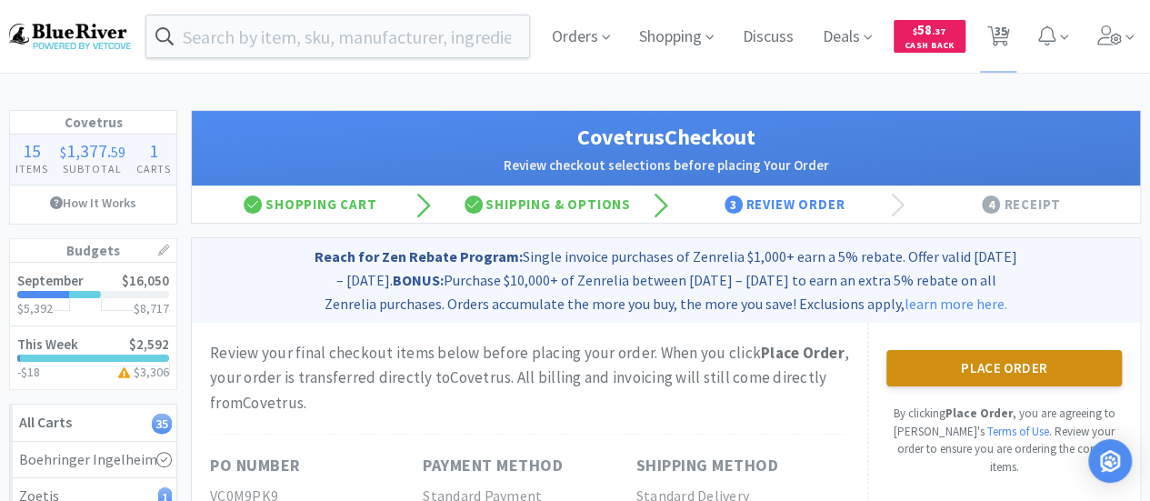
click at [1003, 371] on button "Place Order" at bounding box center [1003, 368] width 235 height 36
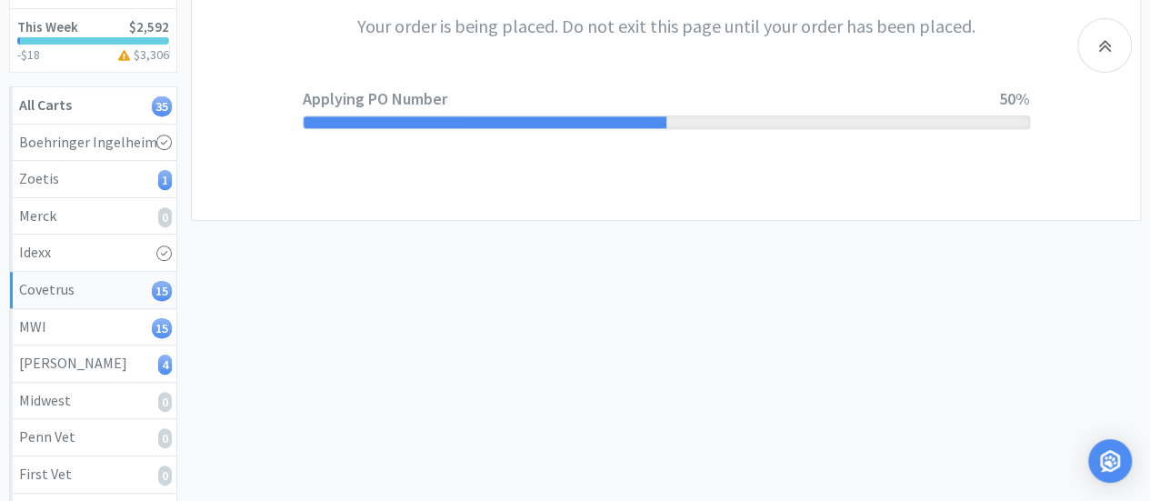
scroll to position [318, 0]
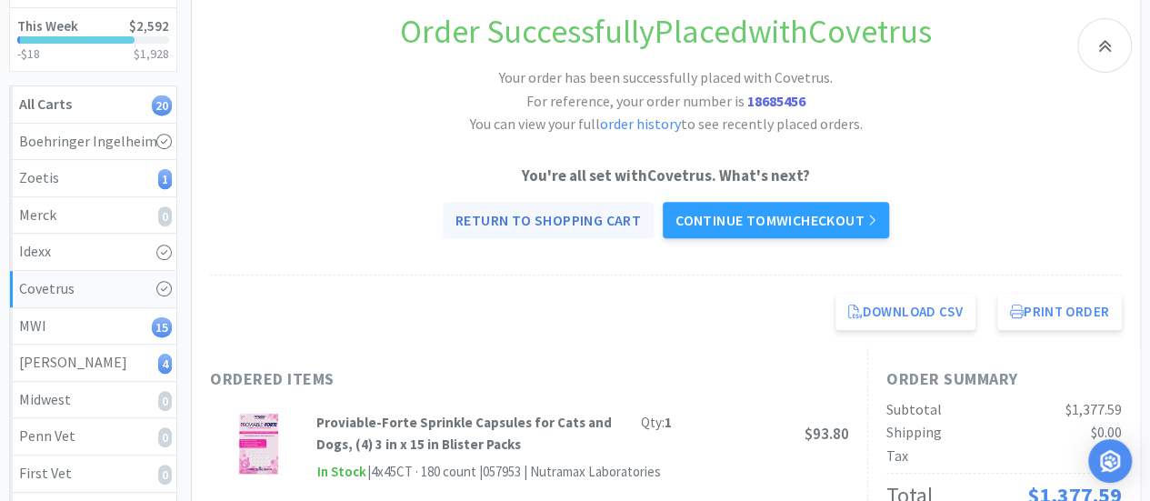
click at [544, 214] on link "Return to Shopping Cart" at bounding box center [548, 220] width 211 height 36
select select "1"
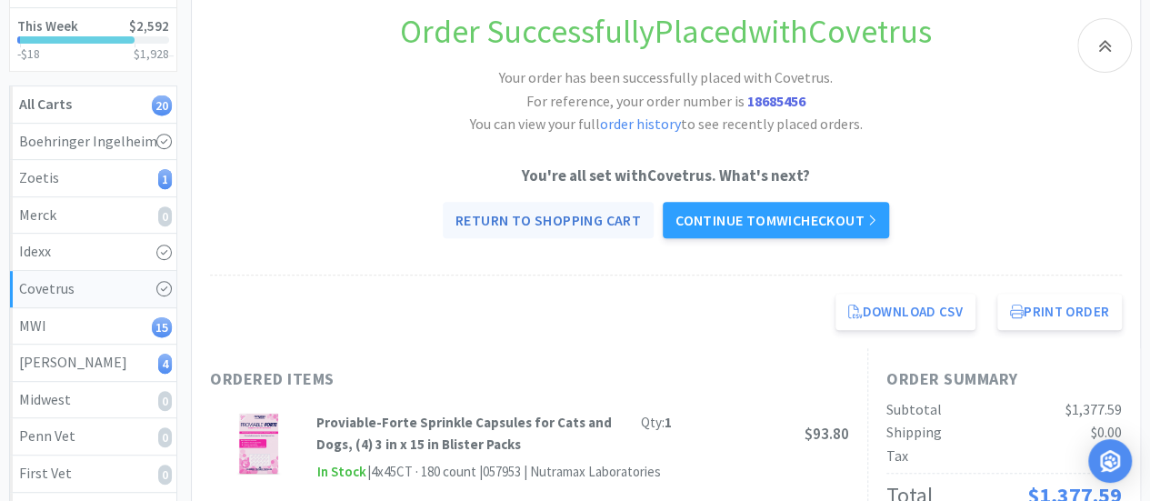
select select "1"
select select "5"
select select "2"
select select "1"
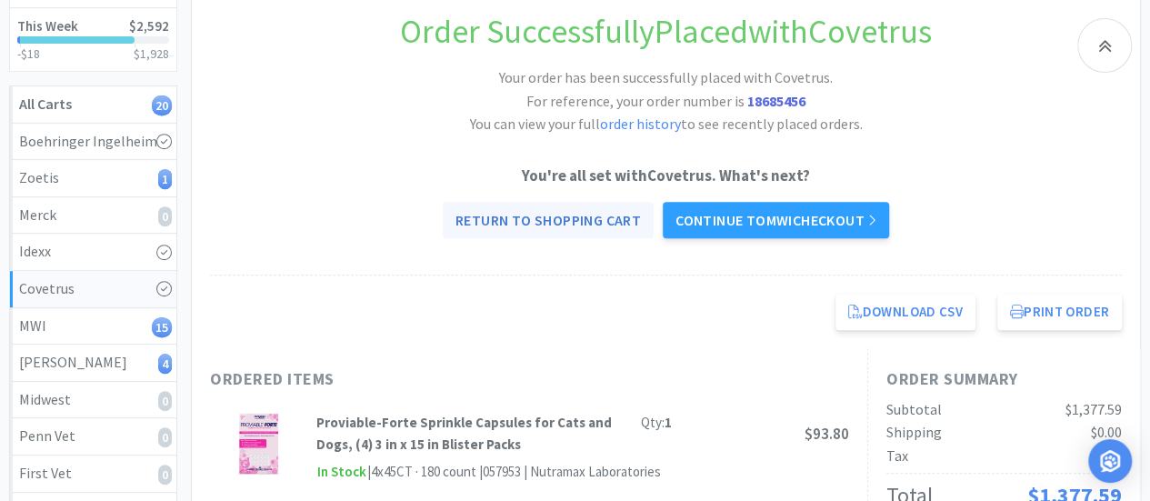
select select "1"
select select "6"
select select "3"
select select "1"
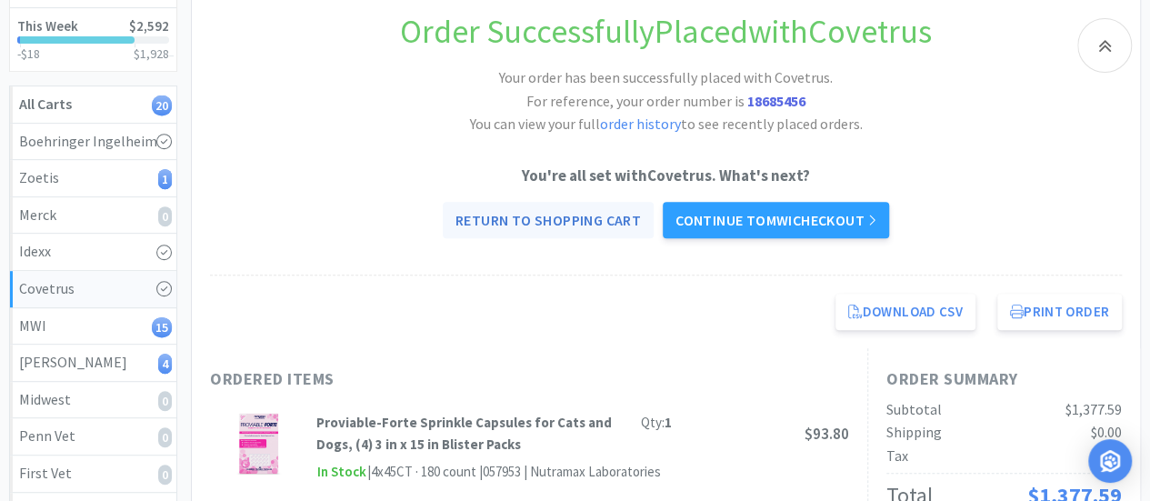
select select "1"
select select "3"
select select "1"
select select "2"
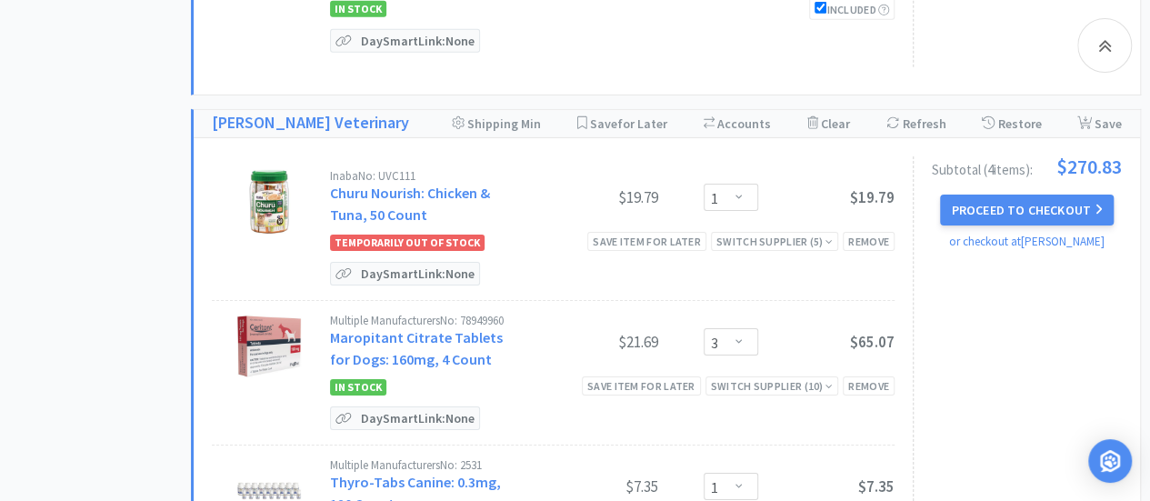
scroll to position [2870, 0]
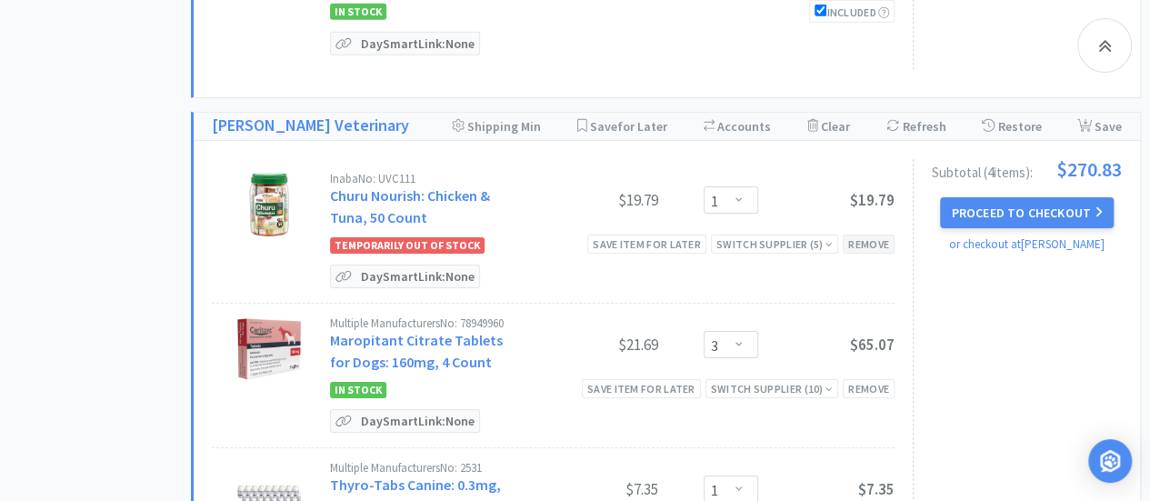
click at [863, 247] on div "Remove" at bounding box center [869, 244] width 52 height 19
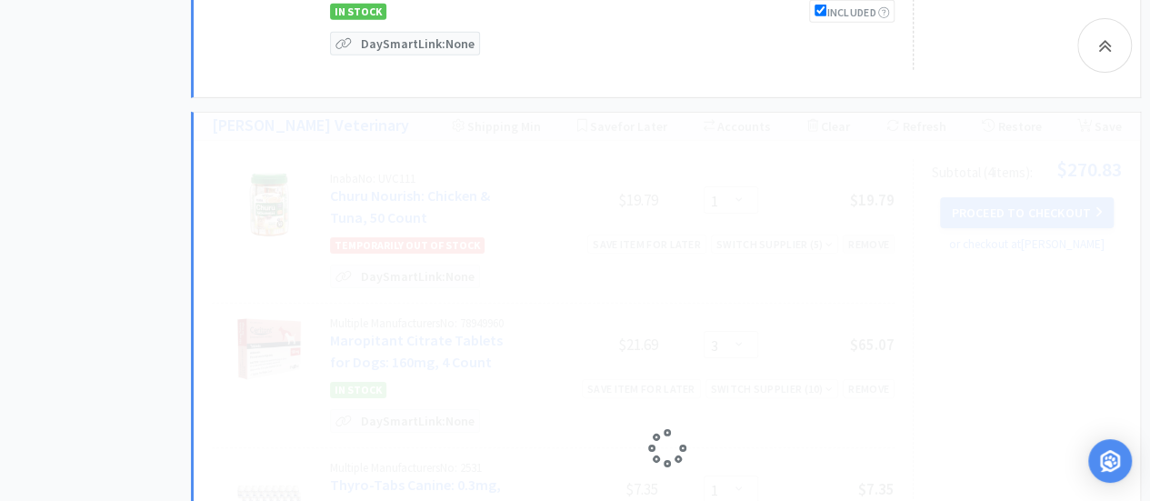
select select "3"
select select "1"
select select "2"
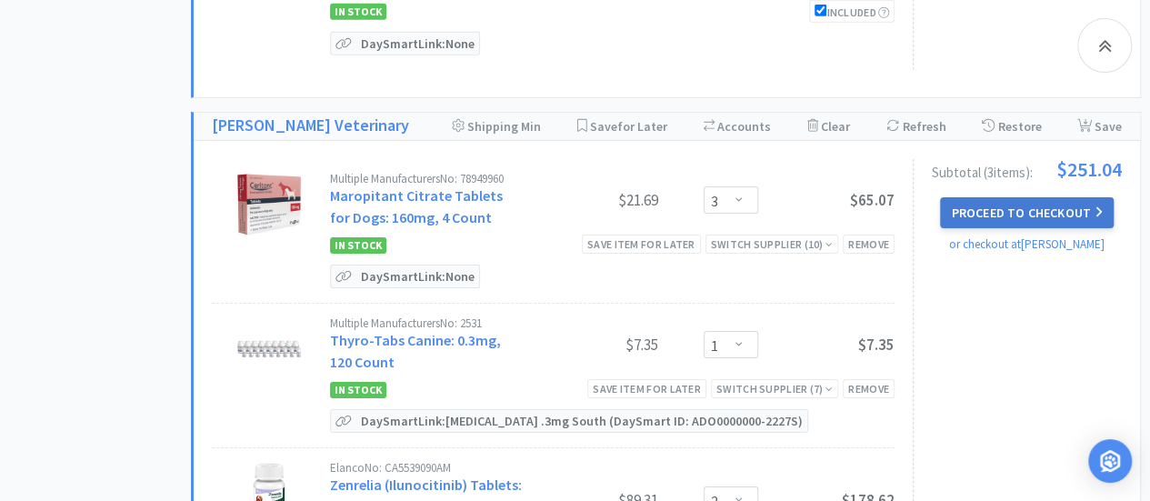
click at [988, 225] on button "Proceed to Checkout" at bounding box center [1026, 212] width 173 height 31
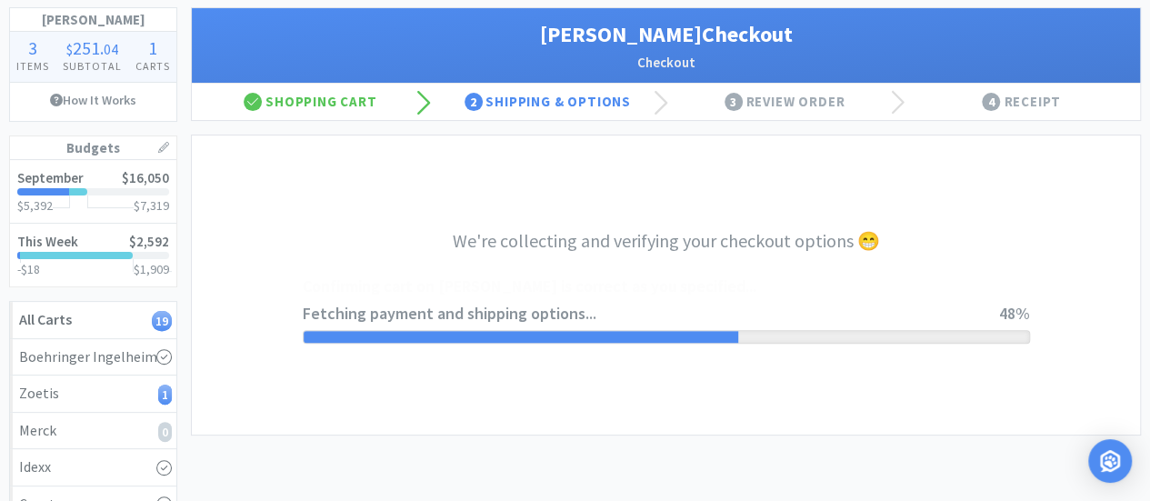
scroll to position [106, 0]
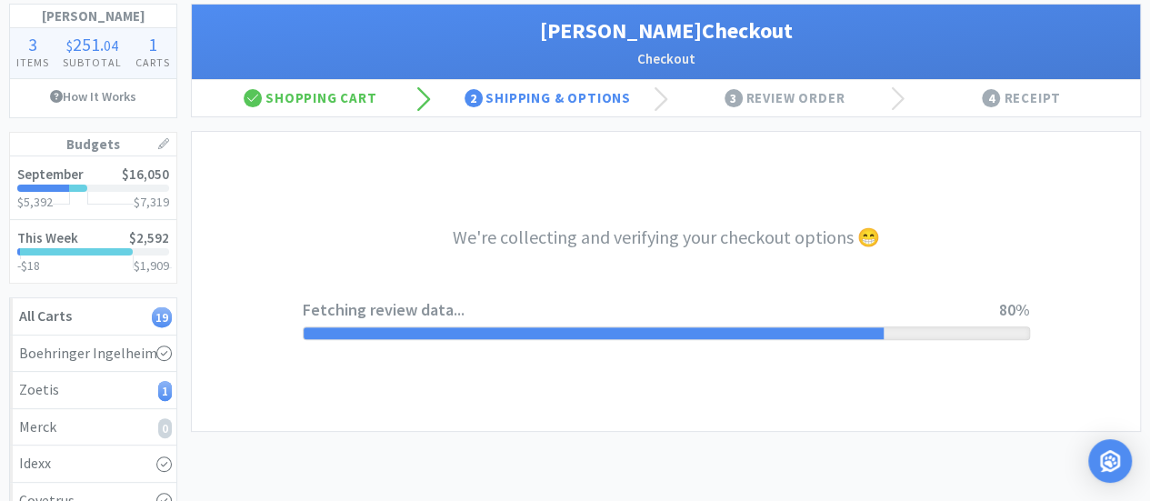
select select "1"
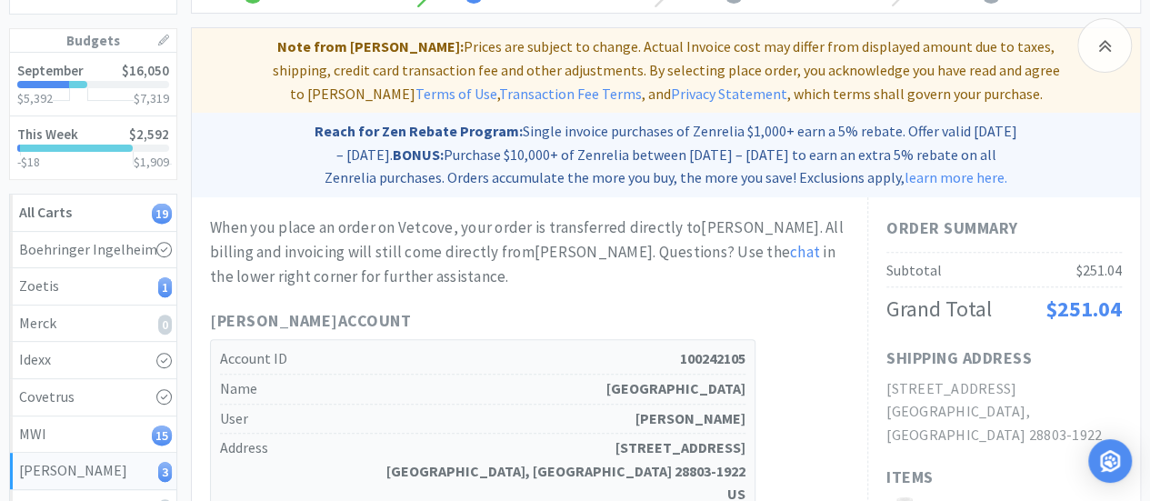
scroll to position [206, 0]
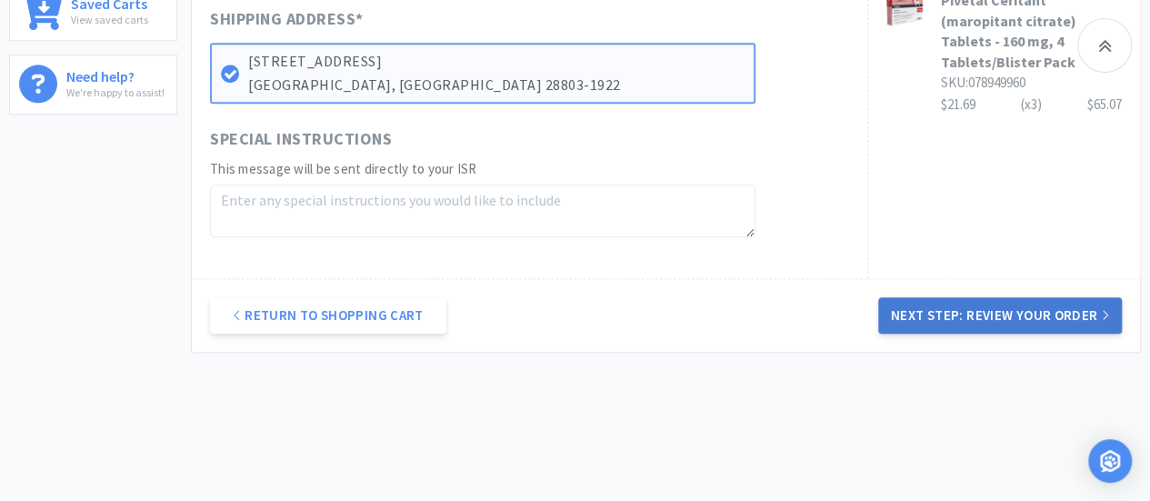
click at [982, 301] on button "Next Step: Review Your Order" at bounding box center [1000, 315] width 244 height 36
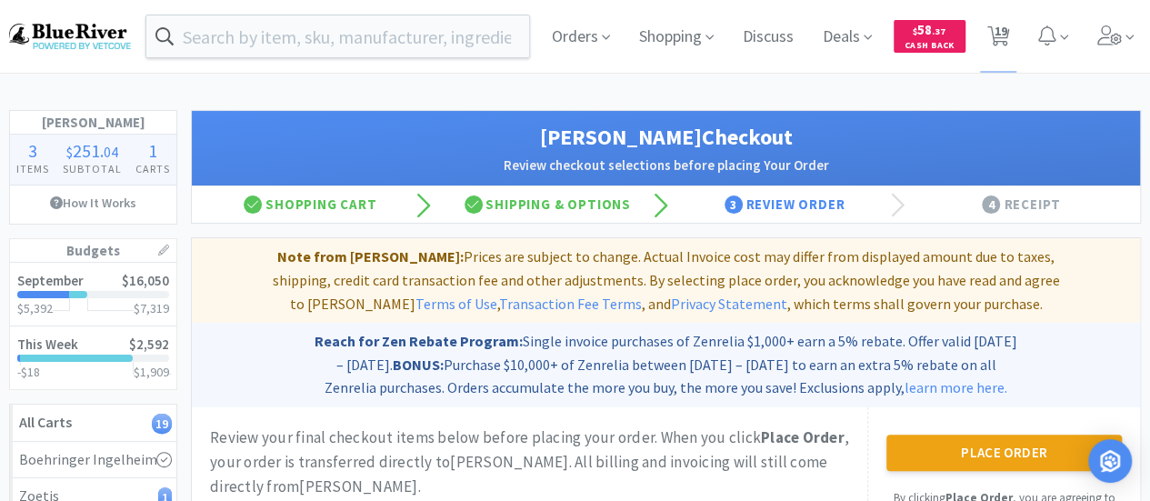
scroll to position [148, 0]
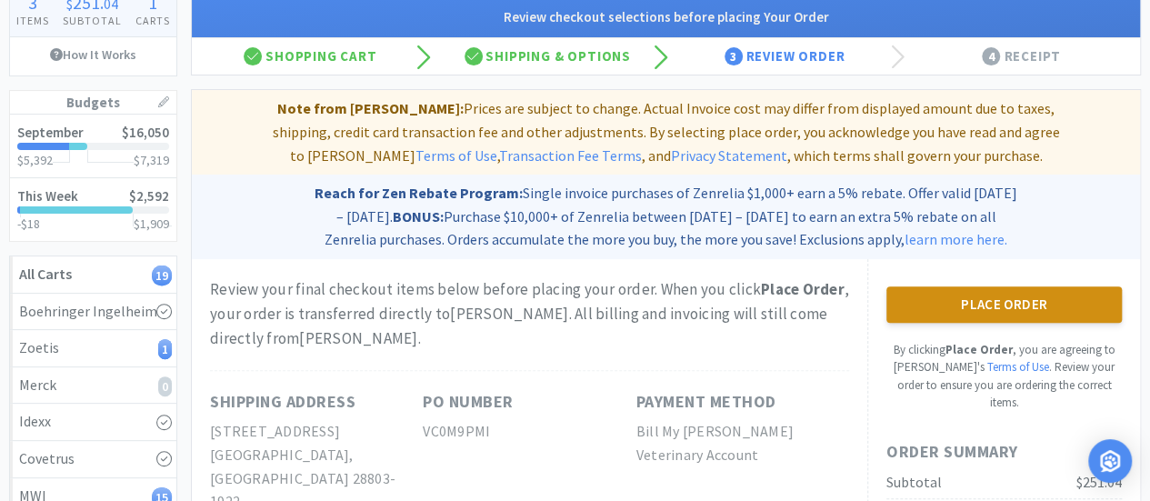
click at [1020, 309] on button "Place Order" at bounding box center [1003, 304] width 235 height 36
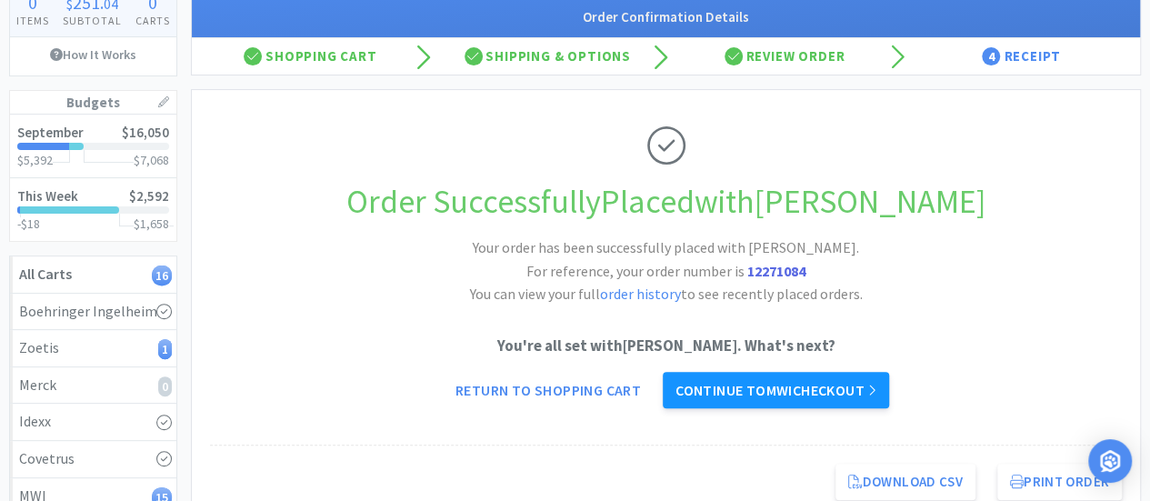
click at [715, 395] on link "Continue to MWI checkout" at bounding box center [776, 390] width 226 height 36
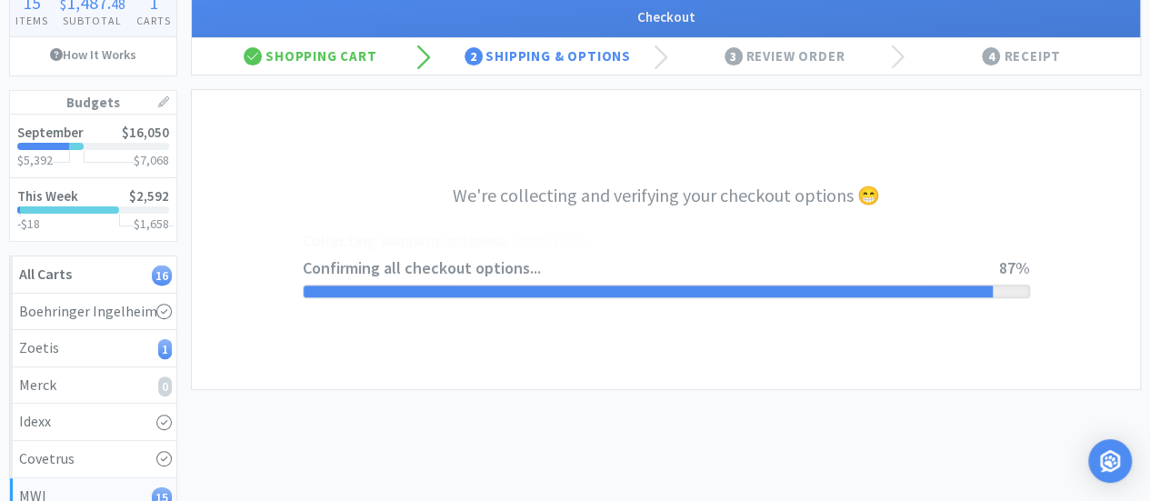
select select "STD_"
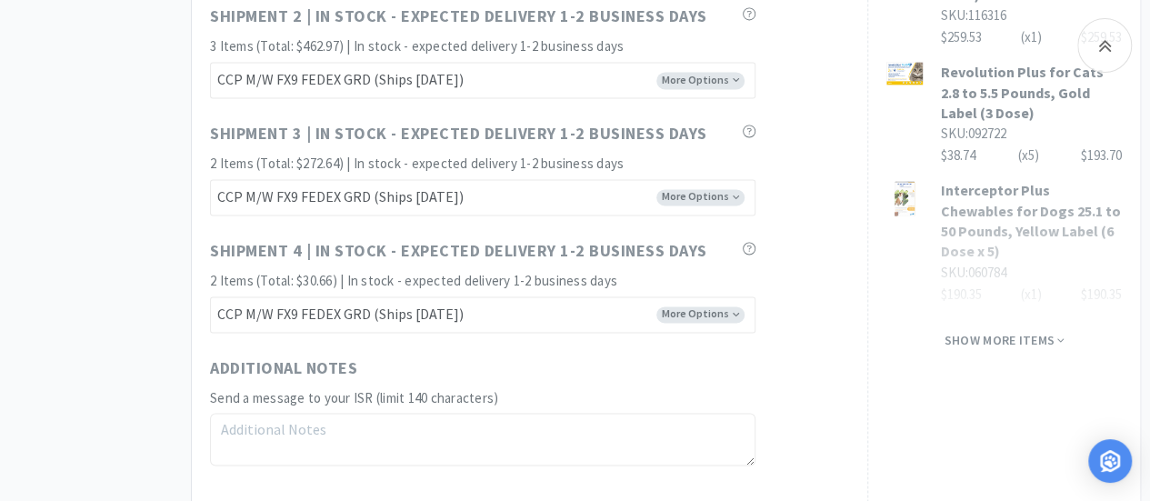
scroll to position [1508, 0]
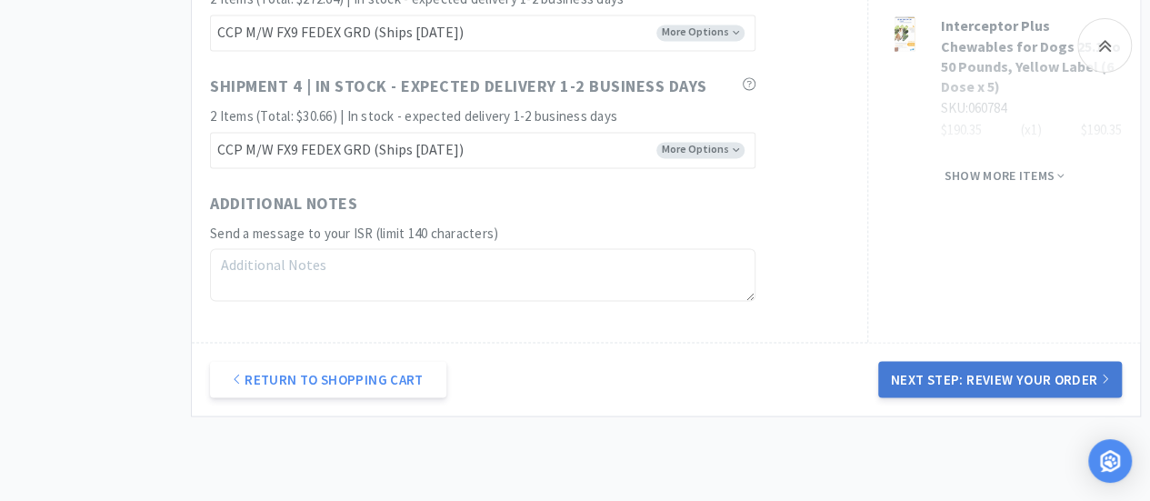
click at [969, 372] on button "Next Step: Review Your Order" at bounding box center [1000, 379] width 244 height 36
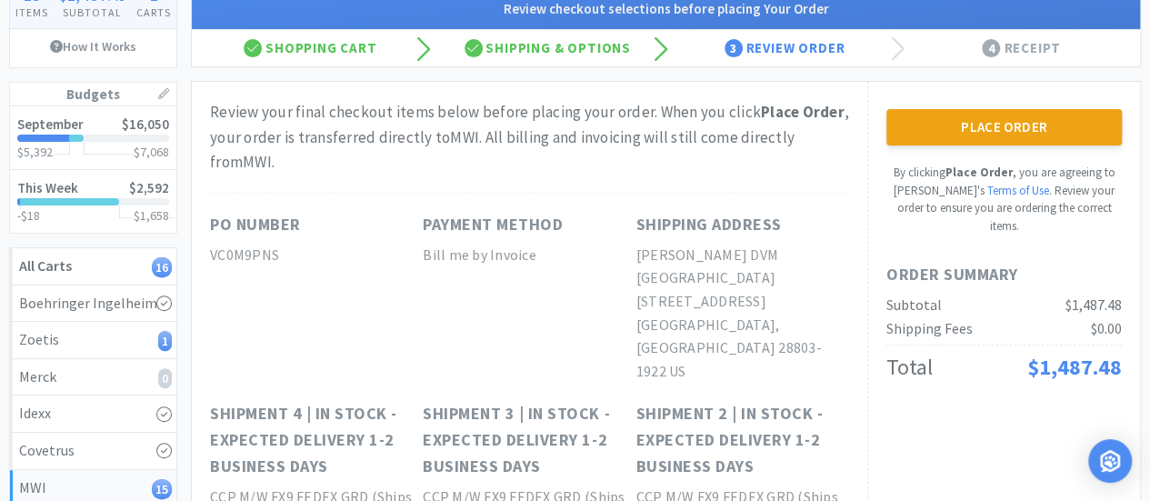
scroll to position [157, 0]
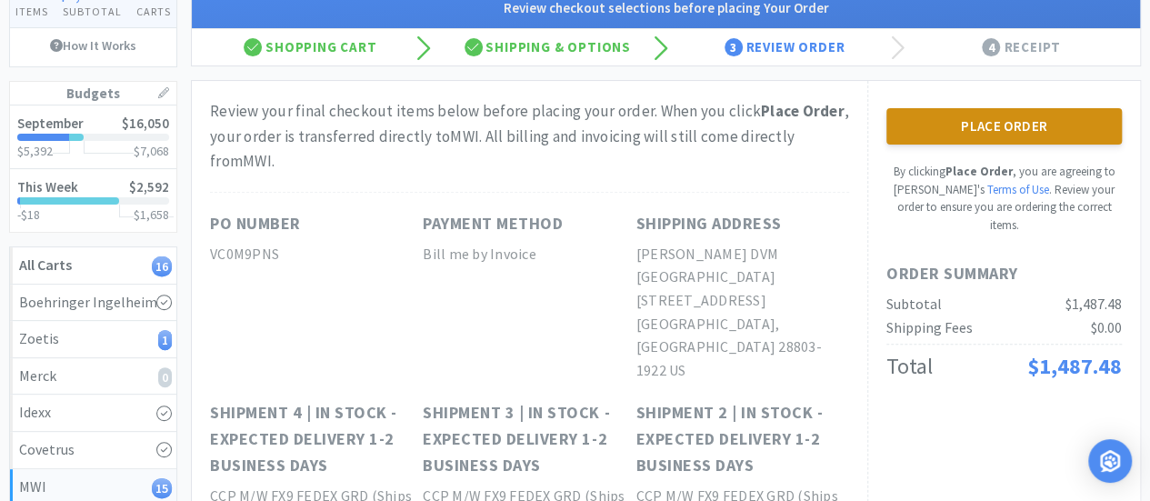
click at [982, 126] on button "Place Order" at bounding box center [1003, 126] width 235 height 36
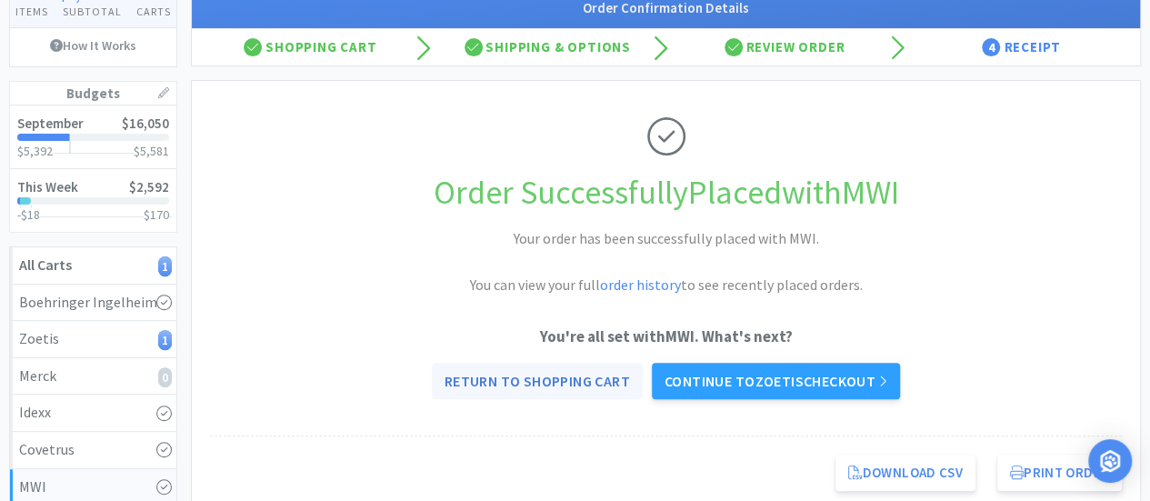
click at [573, 374] on link "Return to Shopping Cart" at bounding box center [537, 381] width 211 height 36
select select "1"
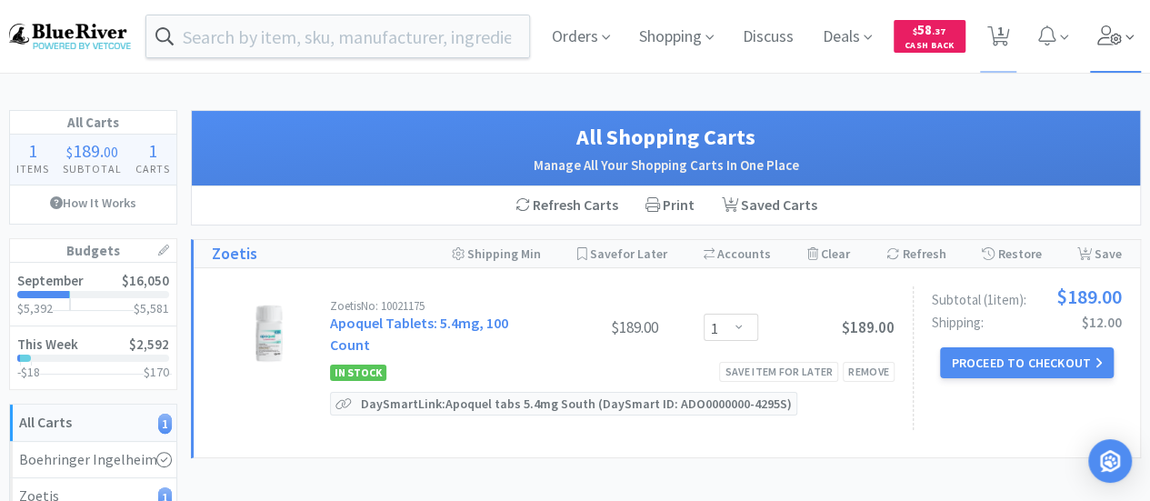
click at [1112, 40] on icon at bounding box center [1109, 35] width 25 height 20
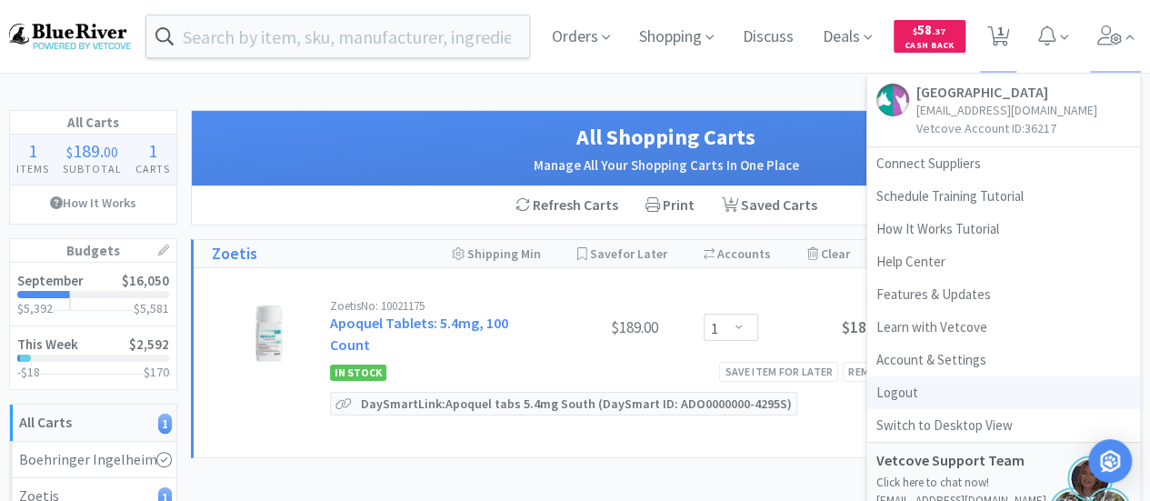
click at [906, 396] on link "Logout" at bounding box center [1003, 392] width 273 height 33
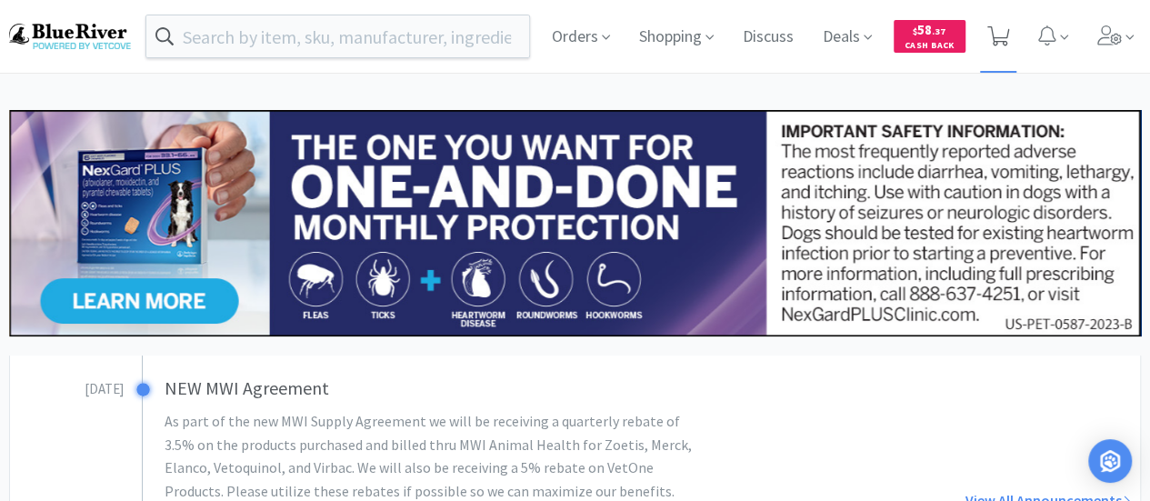
click at [999, 39] on icon at bounding box center [998, 36] width 23 height 20
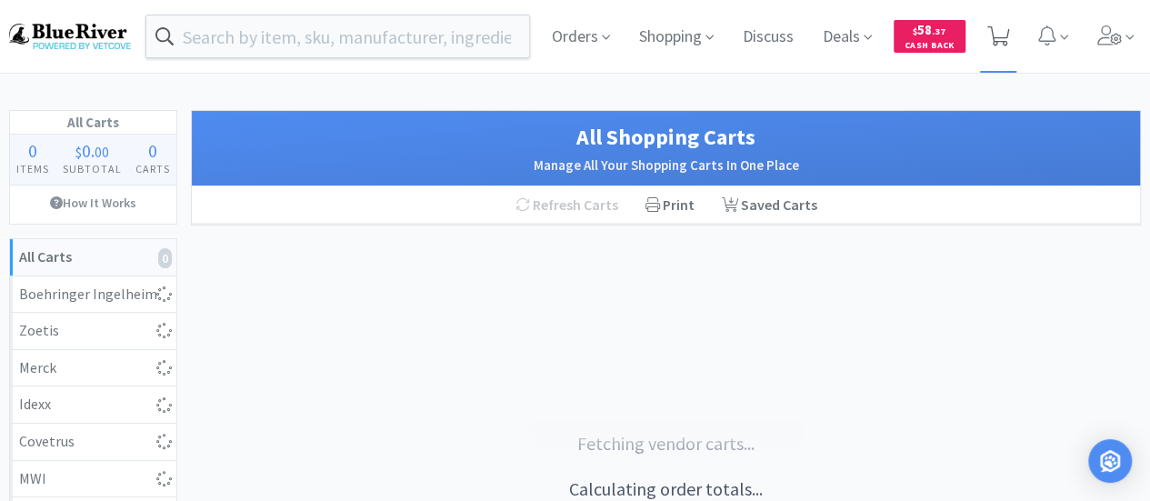
select select "1"
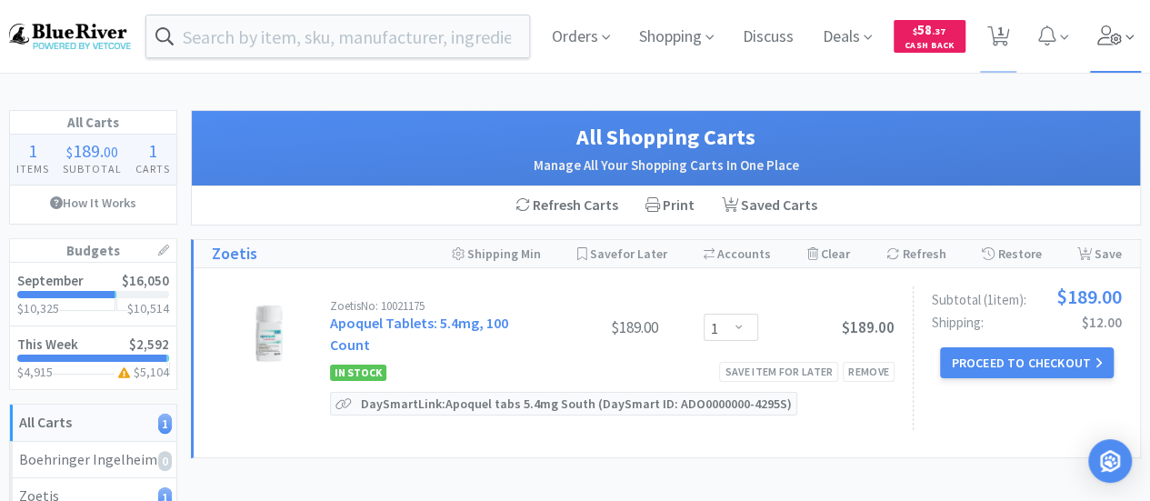
click at [1110, 45] on icon at bounding box center [1109, 35] width 25 height 20
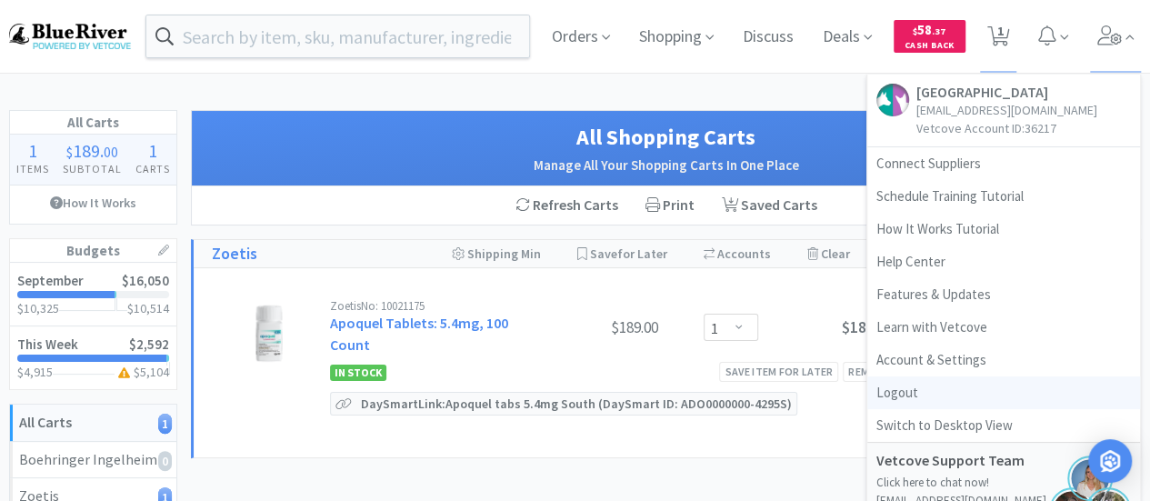
click at [896, 403] on link "Logout" at bounding box center [1003, 392] width 273 height 33
